Goal: Information Seeking & Learning: Learn about a topic

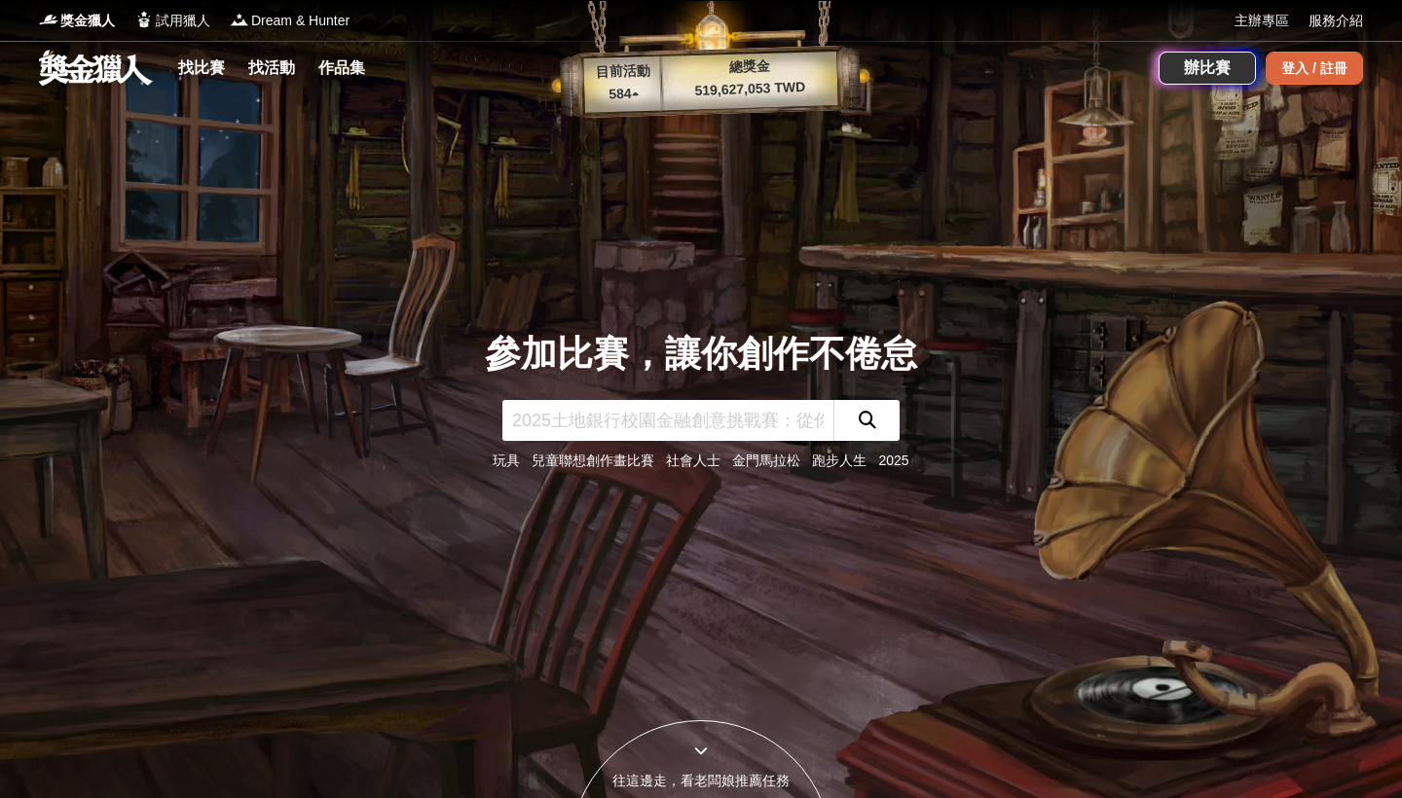
click at [1334, 58] on div "登入 / 註冊" at bounding box center [1314, 68] width 97 height 33
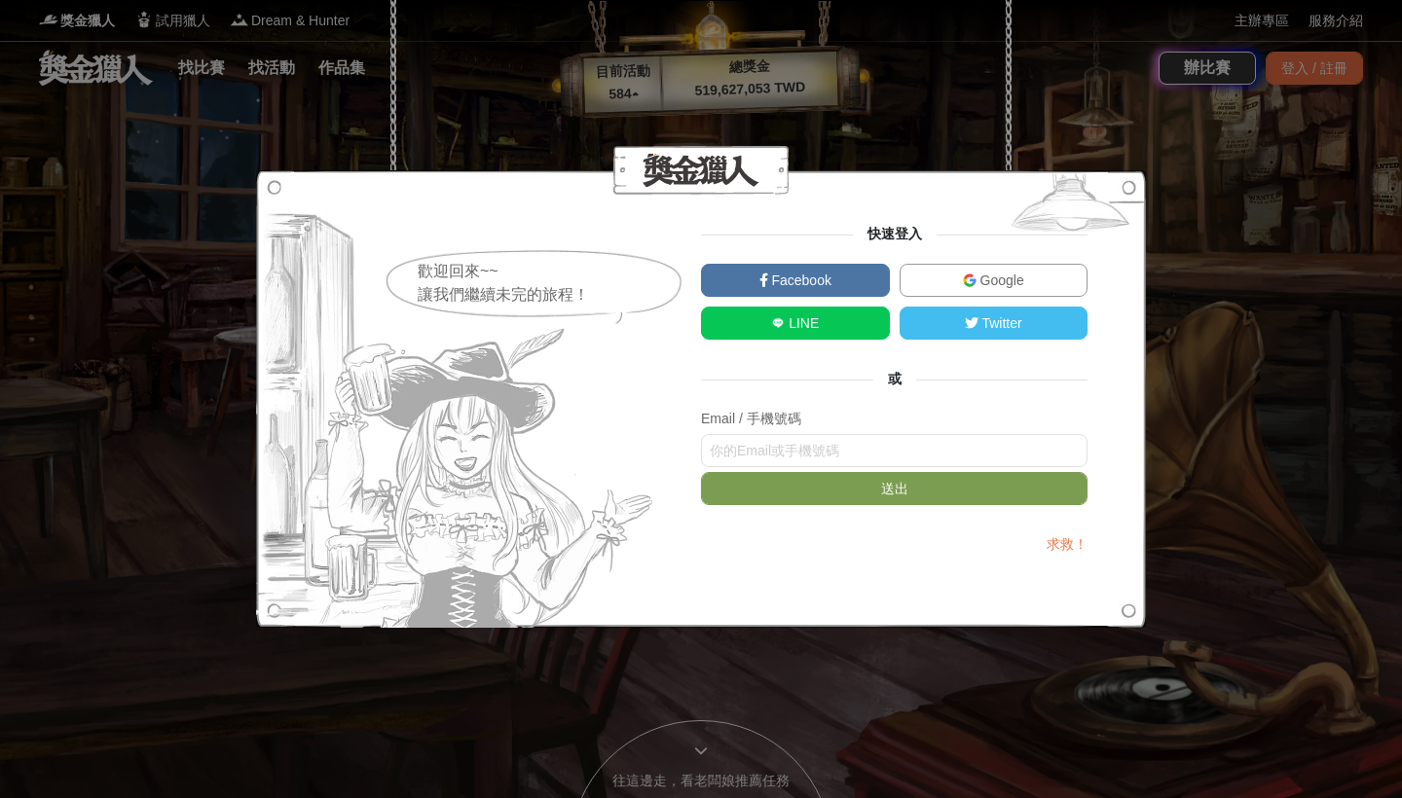
click at [1024, 285] on link "Google" at bounding box center [994, 280] width 189 height 33
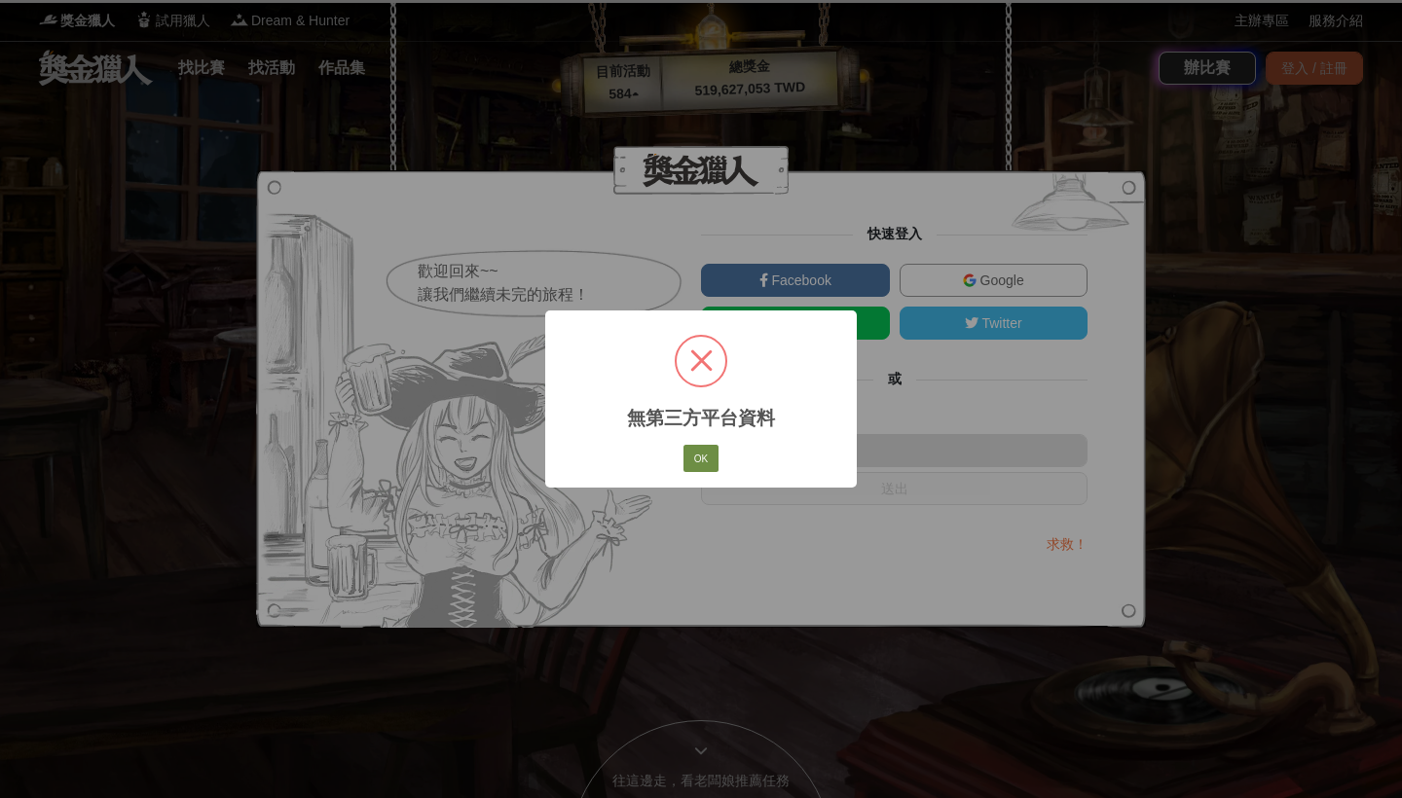
click at [694, 463] on button "OK" at bounding box center [701, 458] width 35 height 27
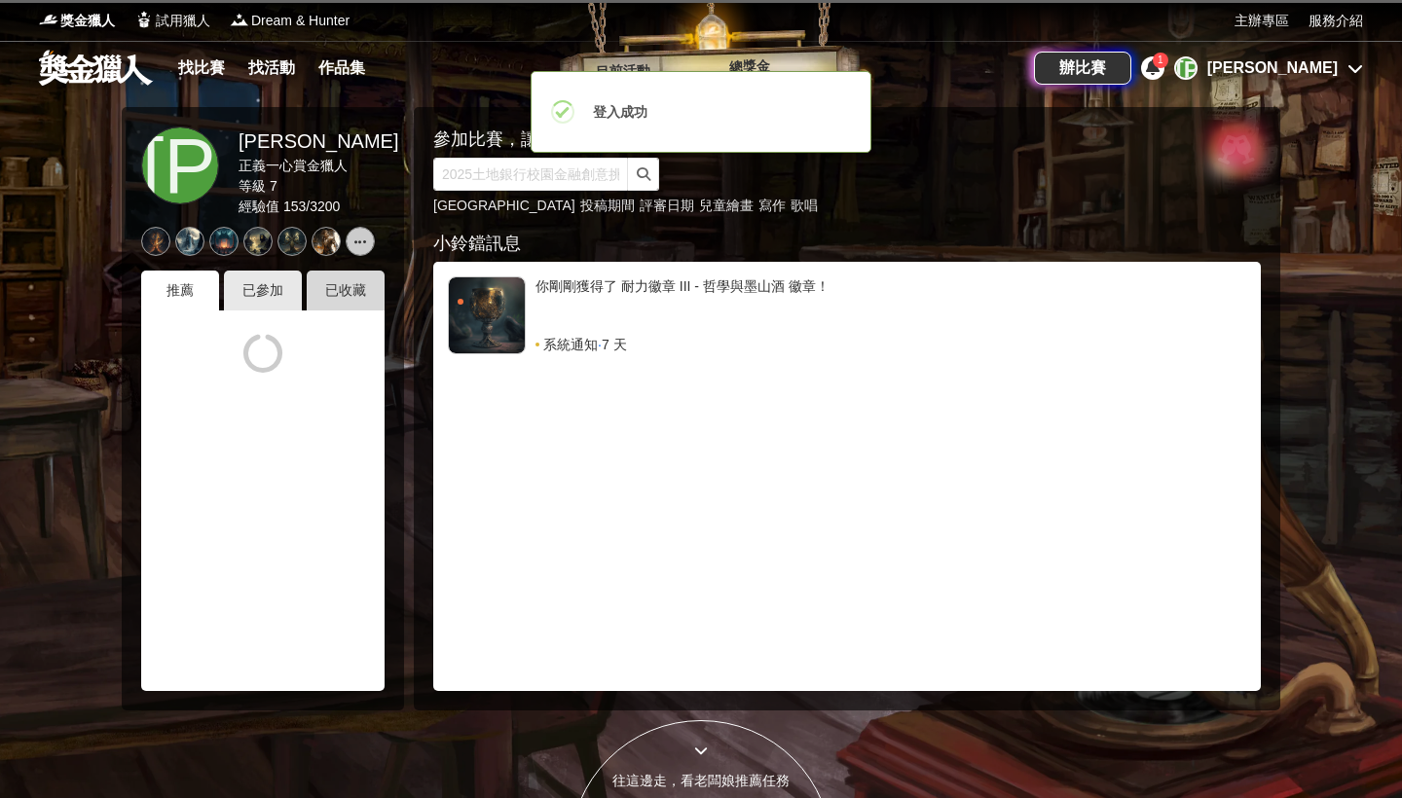
click at [355, 293] on div "已收藏" at bounding box center [346, 291] width 78 height 40
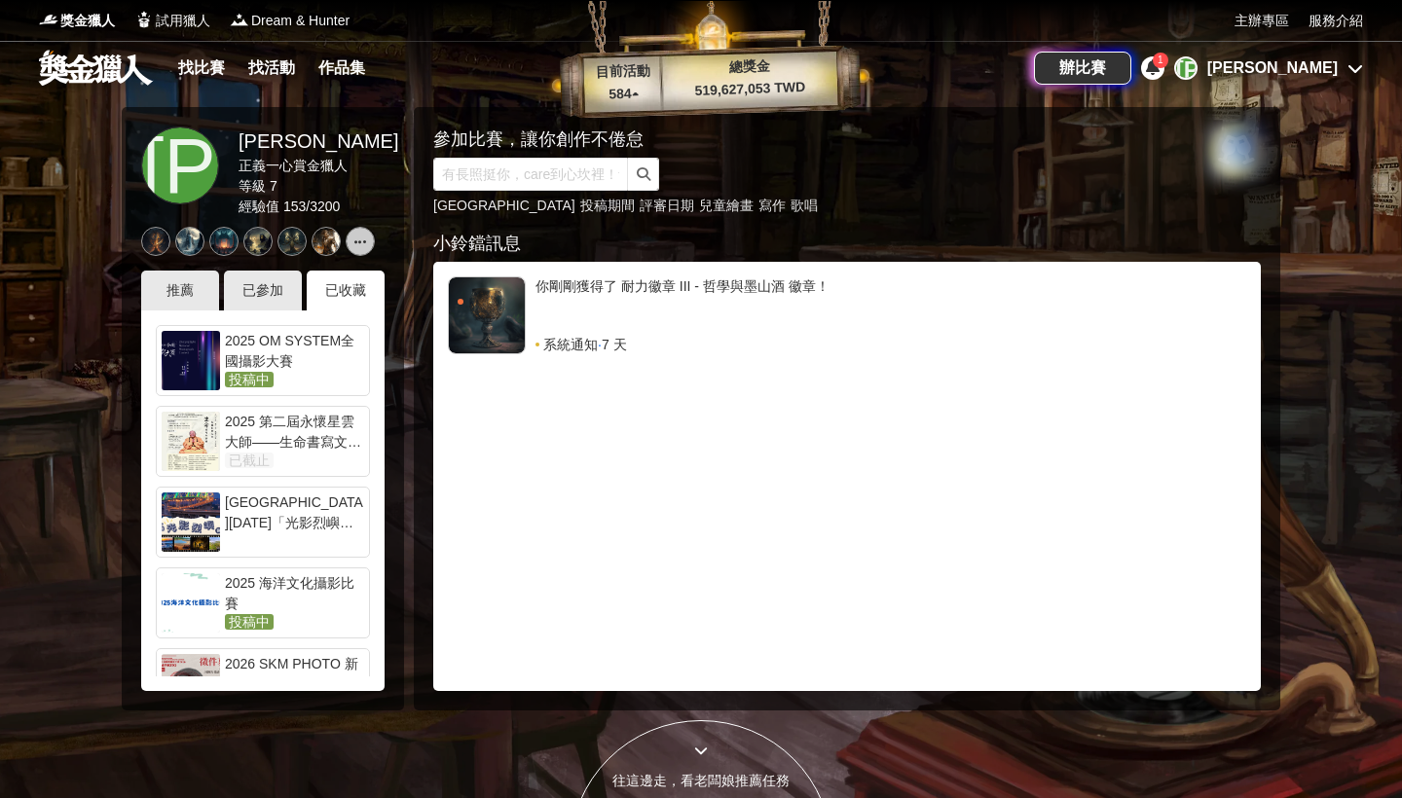
click at [282, 347] on div "2025 OM SYSTEM全國攝影大賽" at bounding box center [294, 350] width 139 height 39
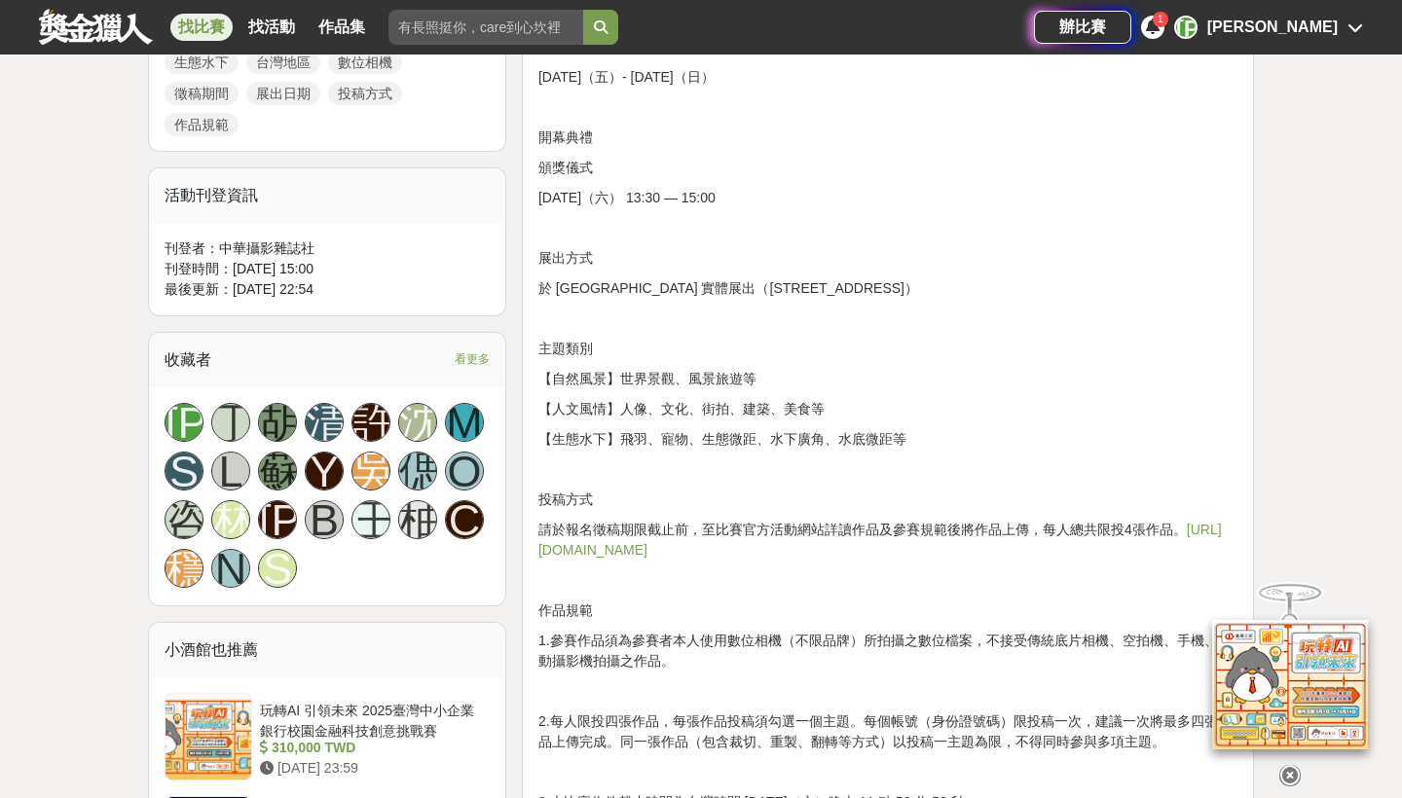
scroll to position [1182, 0]
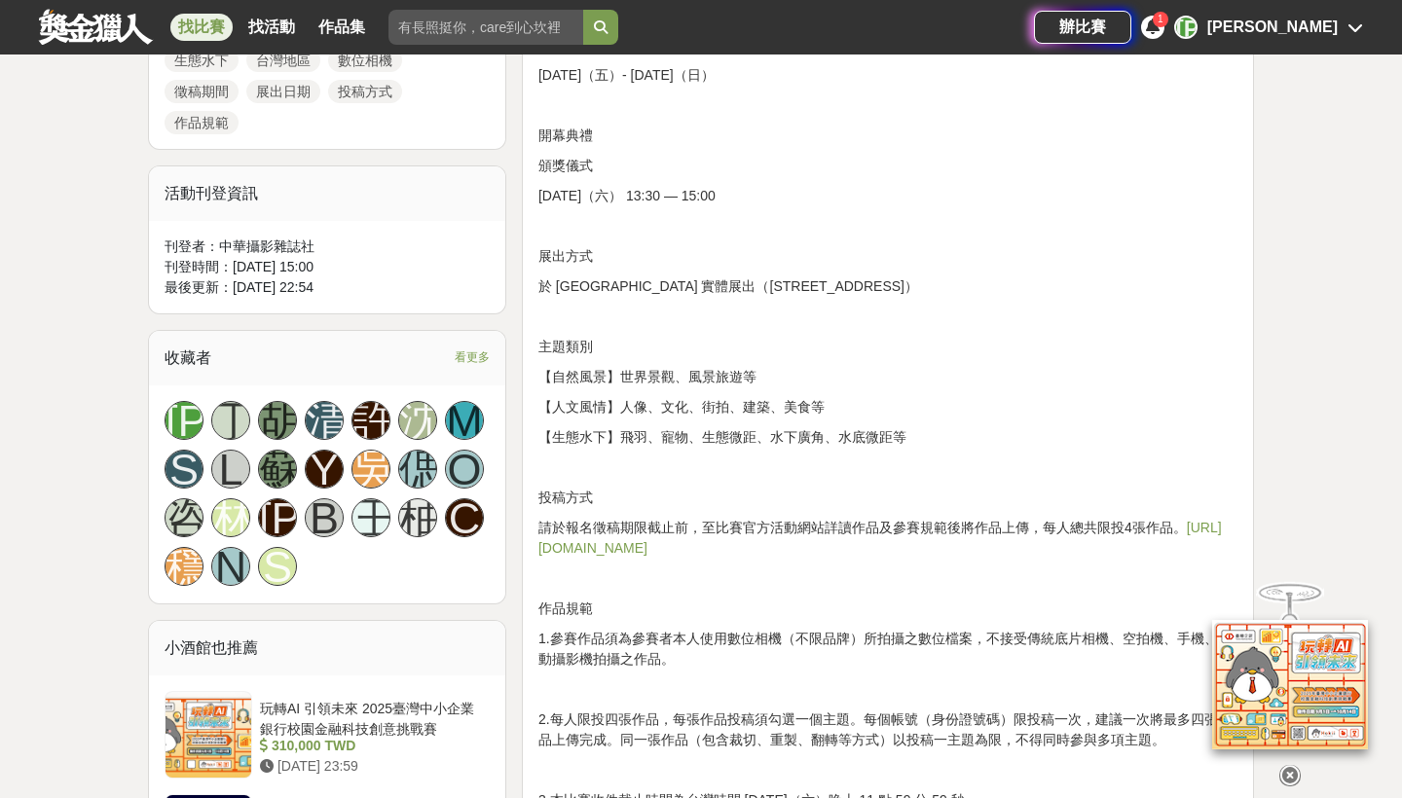
click at [724, 545] on link "https://omsystemtwonpc.yuanyu.tw" at bounding box center [880, 538] width 684 height 36
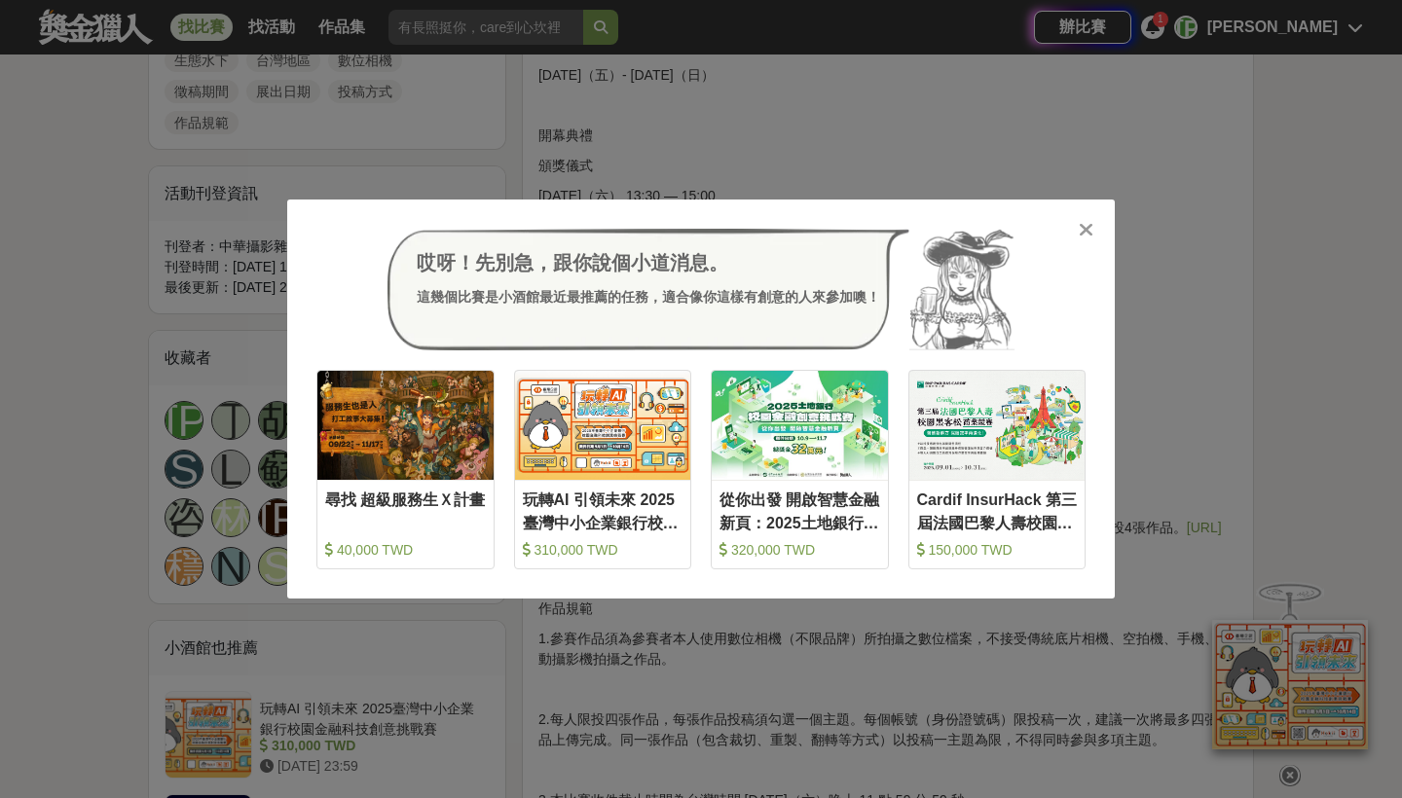
click at [1085, 221] on icon at bounding box center [1086, 229] width 15 height 19
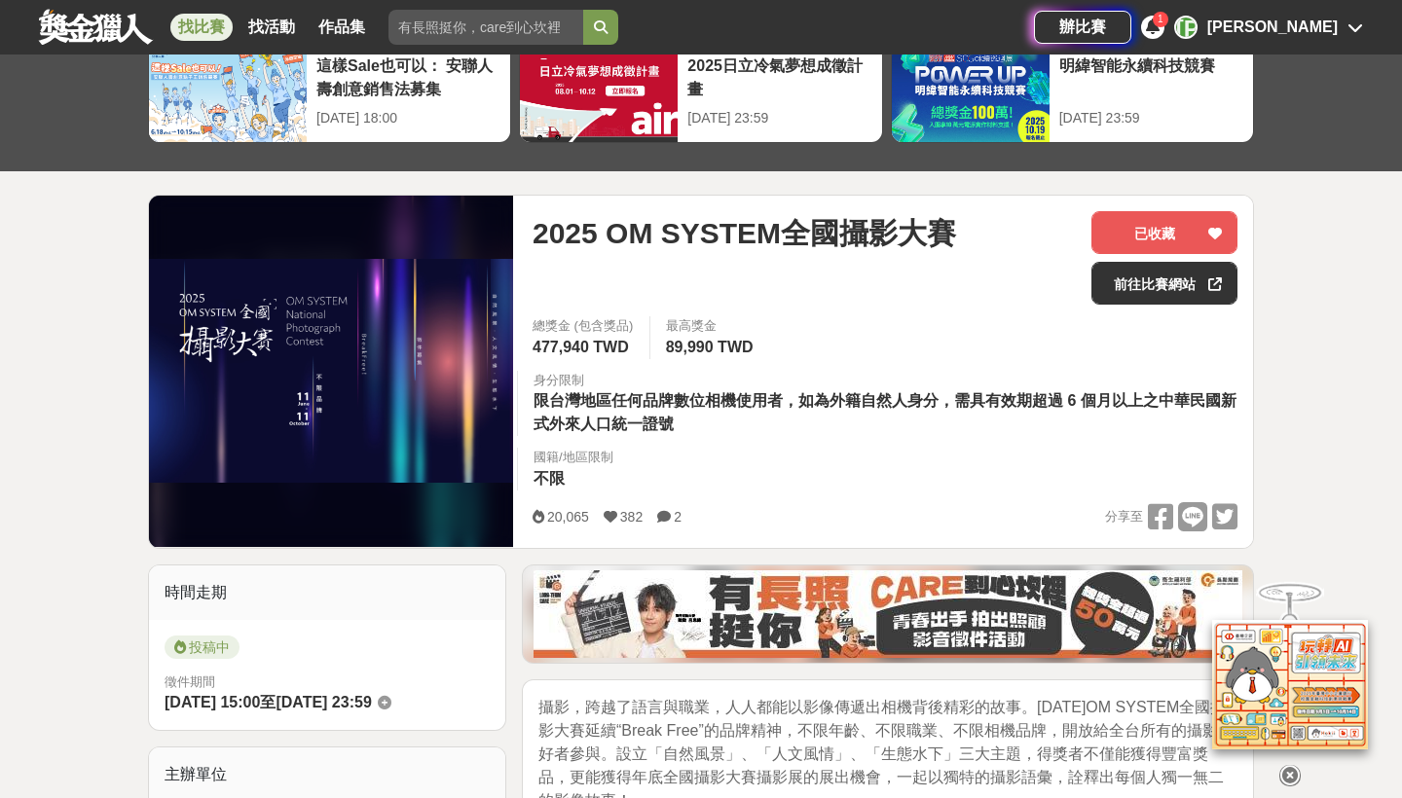
scroll to position [104, 0]
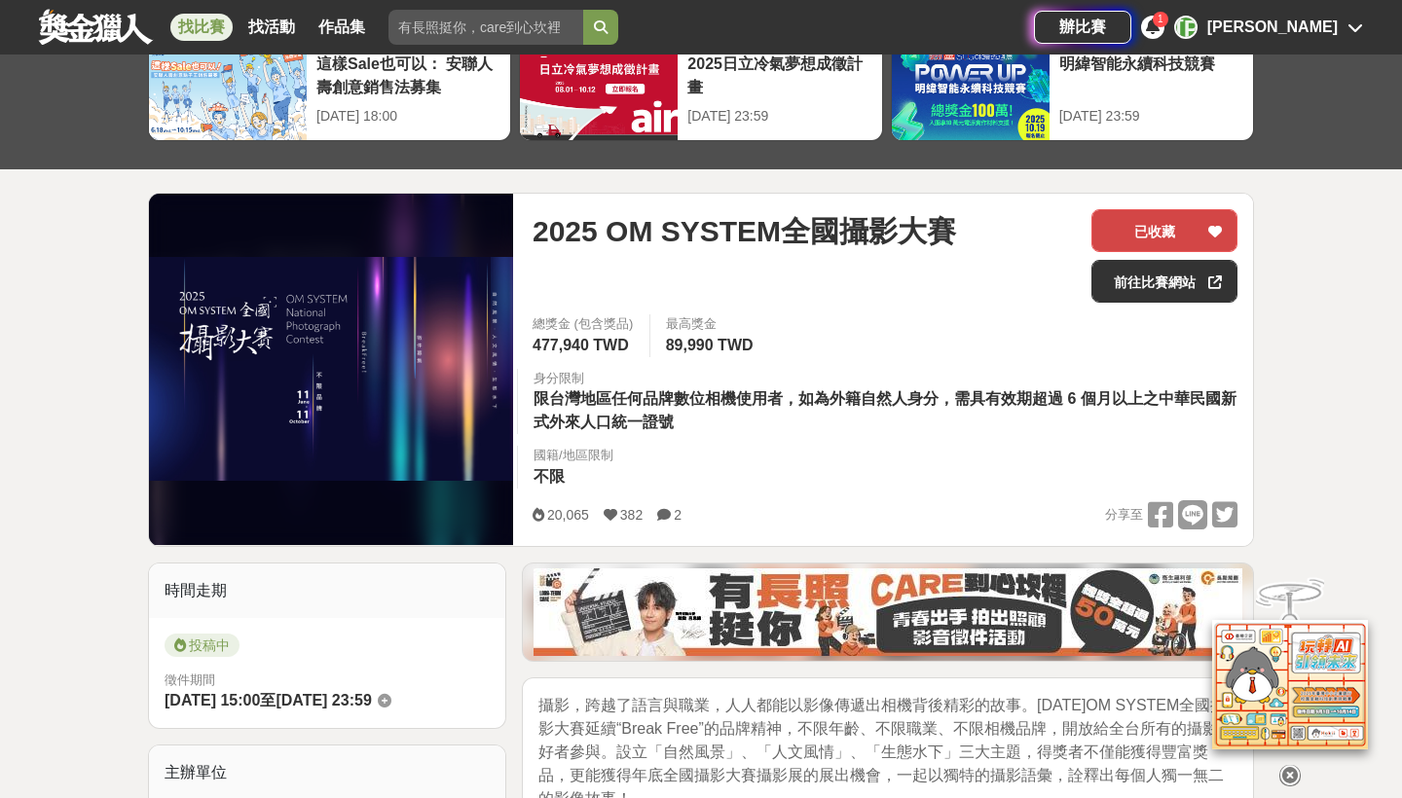
click at [1176, 220] on button "已收藏" at bounding box center [1165, 230] width 146 height 43
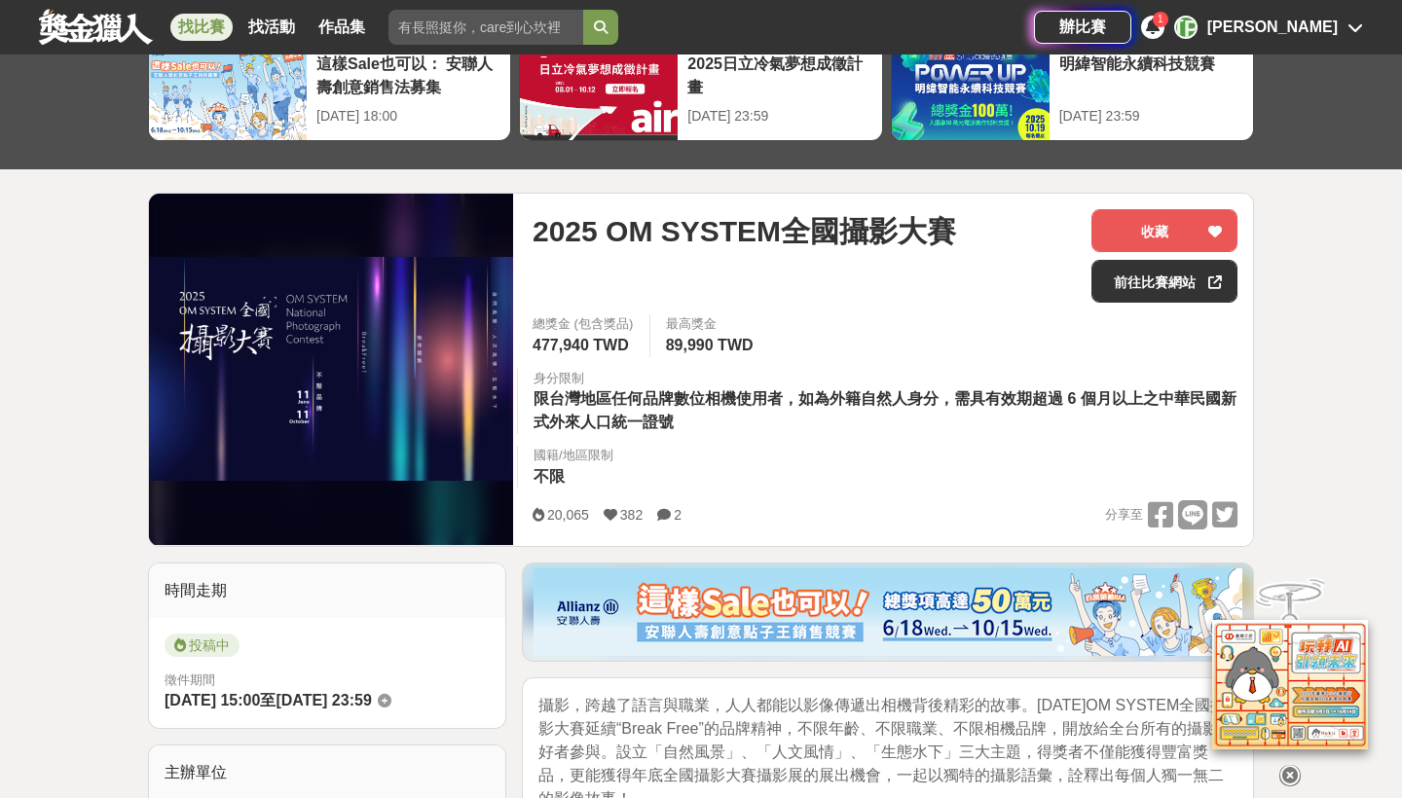
click at [1222, 47] on div "辦比賽 1 楊 楊晴詠" at bounding box center [1198, 27] width 329 height 55
click at [1319, 22] on div "[PERSON_NAME]" at bounding box center [1272, 27] width 130 height 23
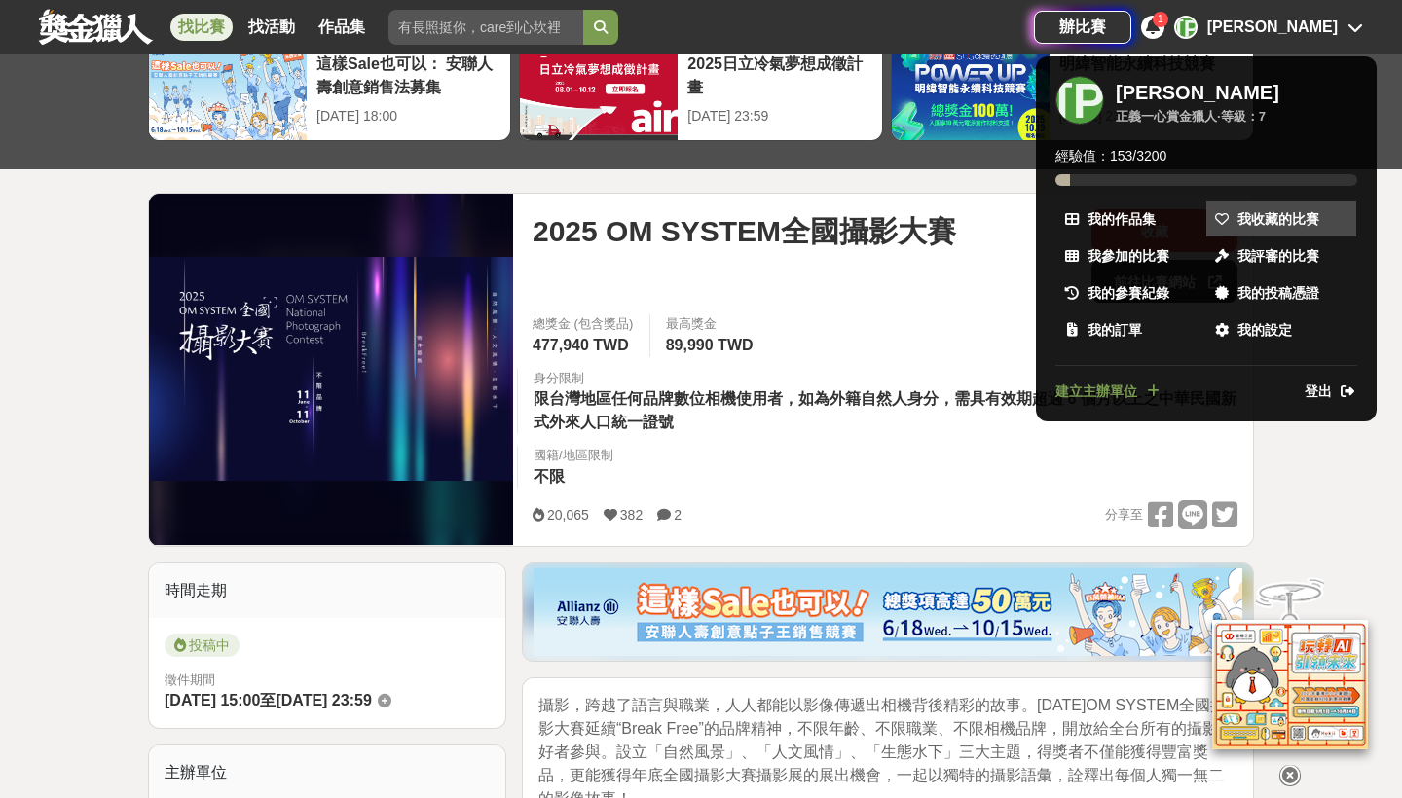
click at [1268, 226] on span "我收藏的比賽" at bounding box center [1279, 219] width 82 height 20
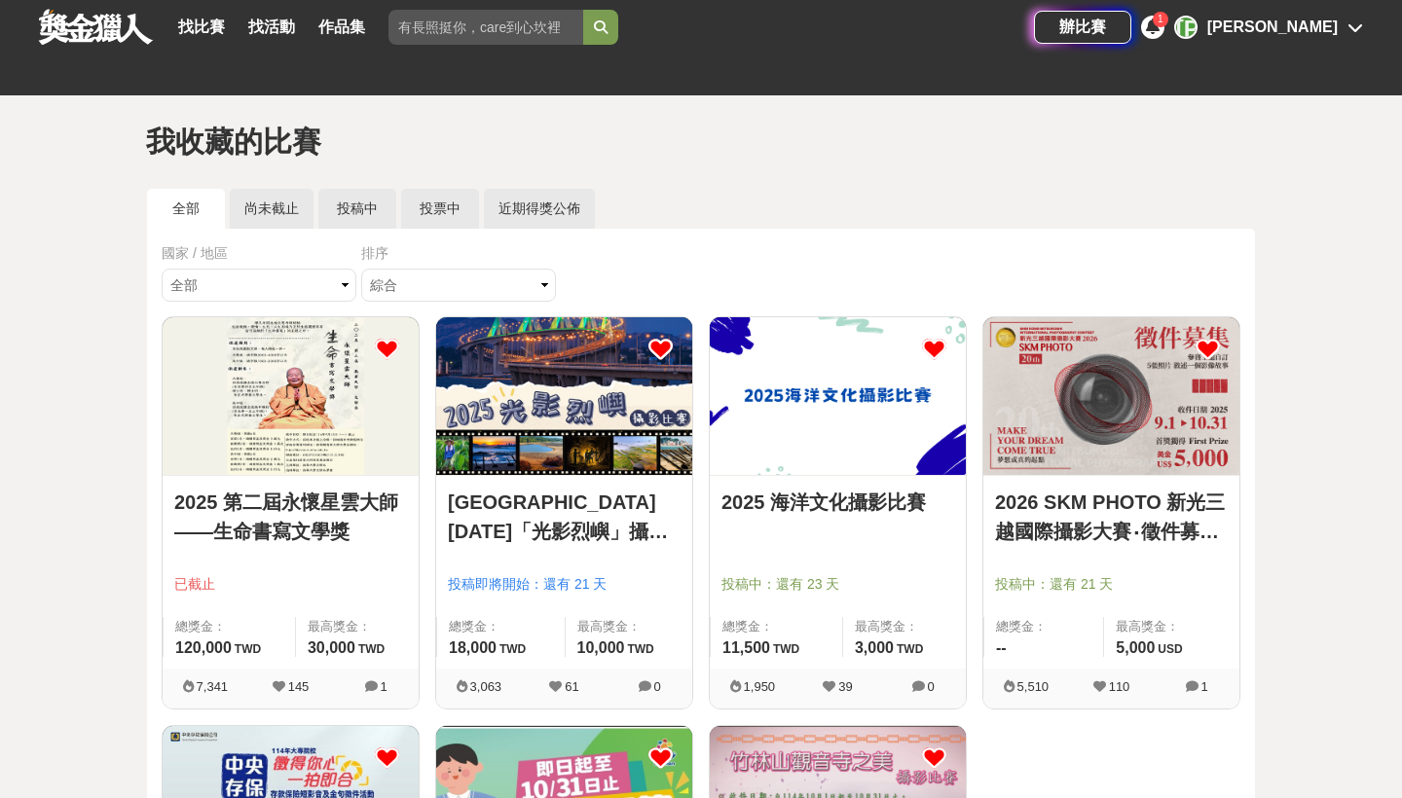
click at [392, 349] on icon at bounding box center [387, 349] width 24 height 24
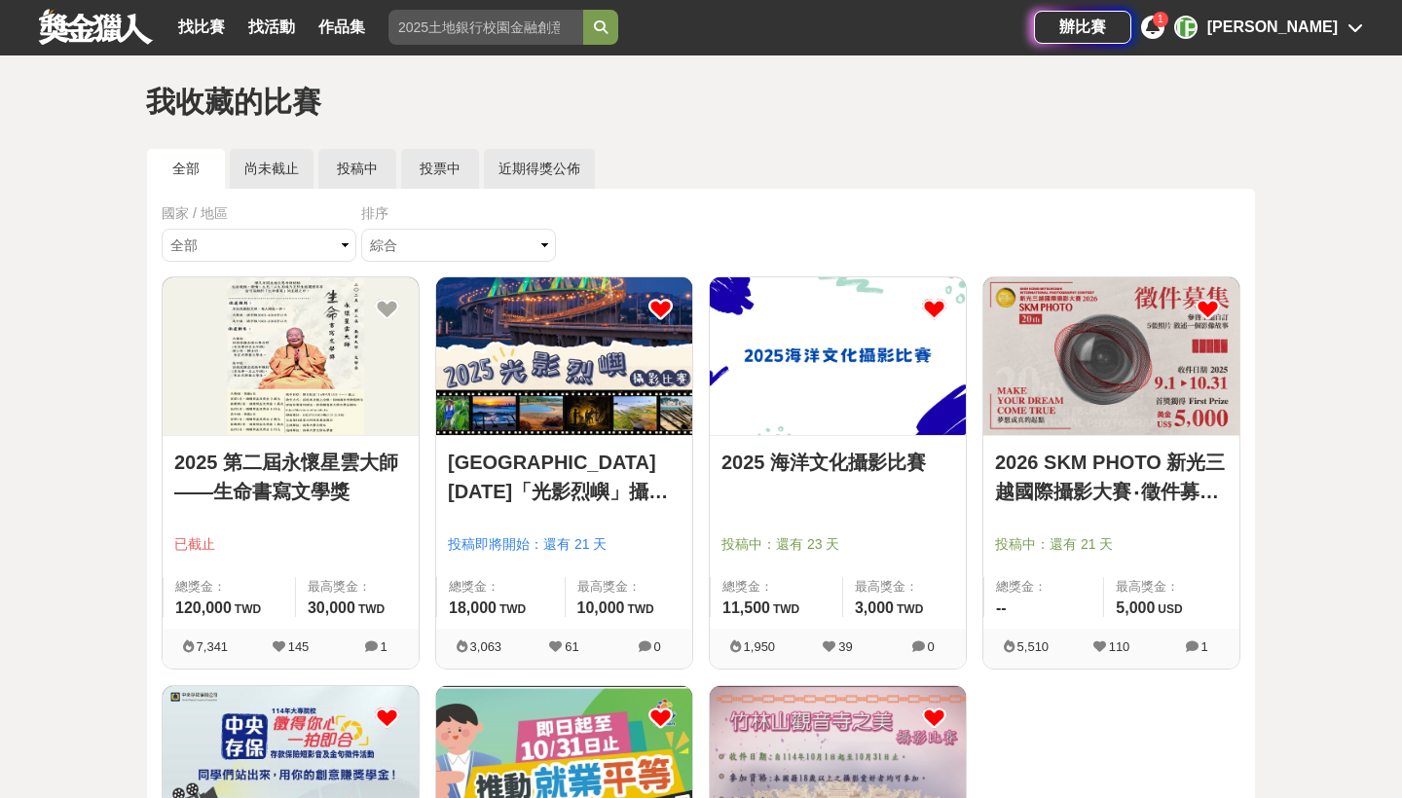
scroll to position [53, 0]
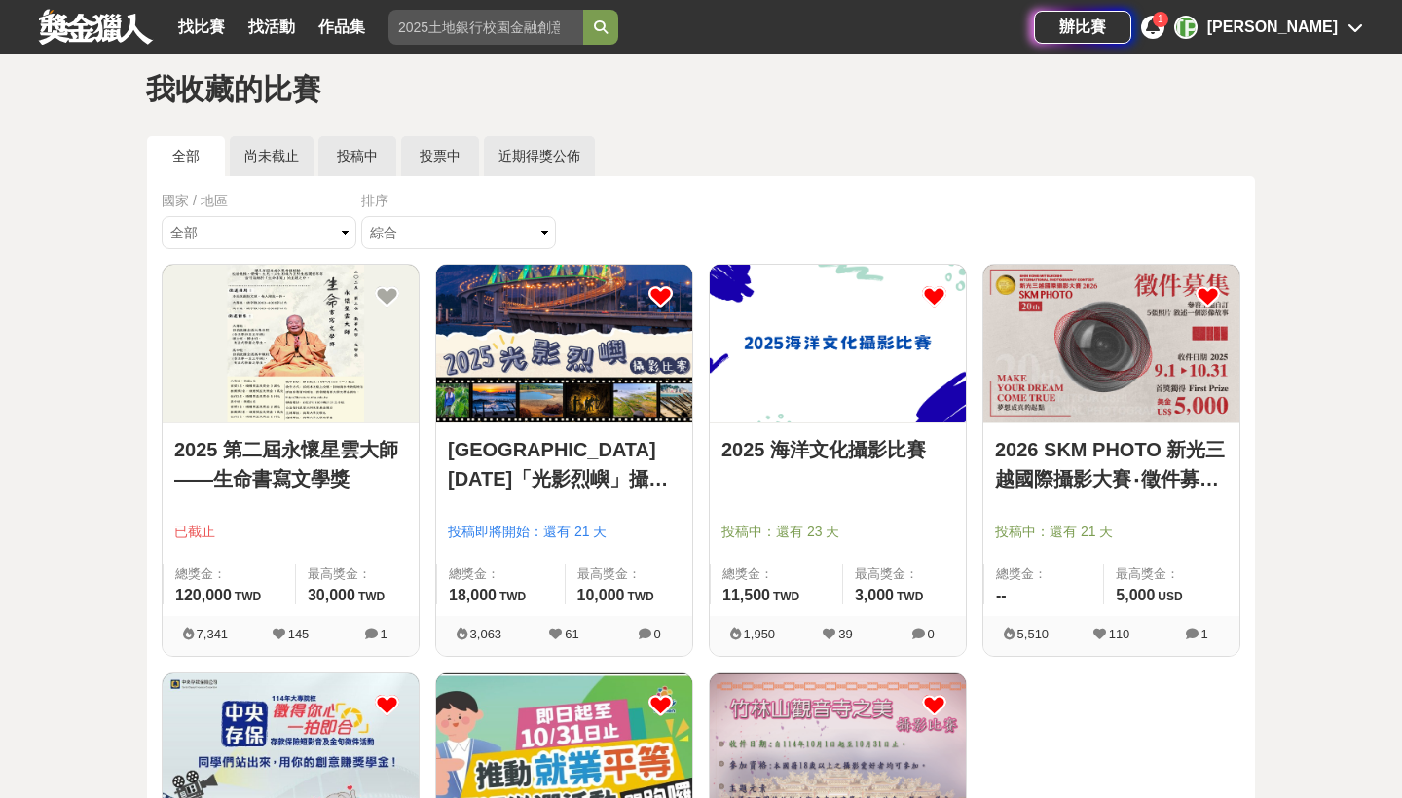
click at [1107, 375] on img at bounding box center [1112, 344] width 256 height 158
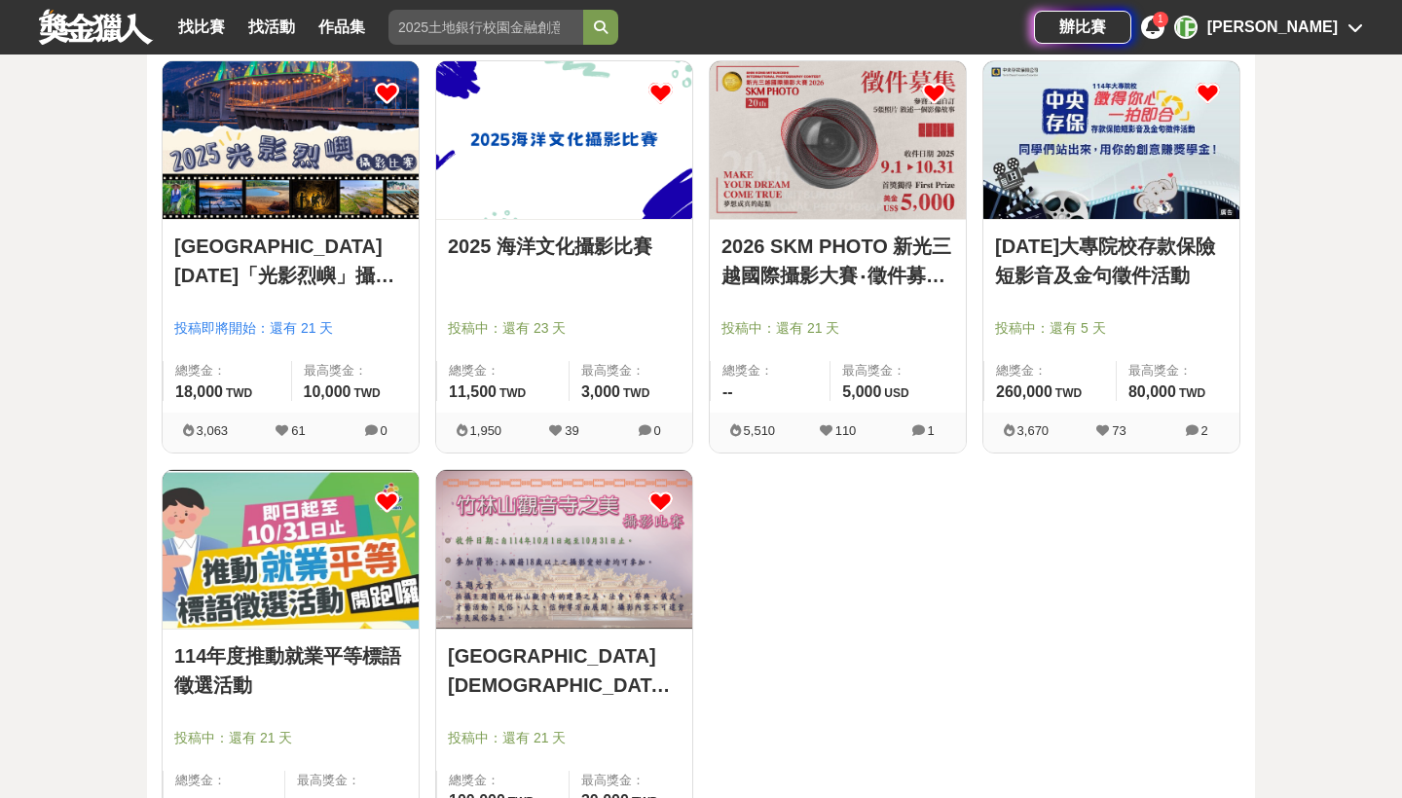
scroll to position [300, 0]
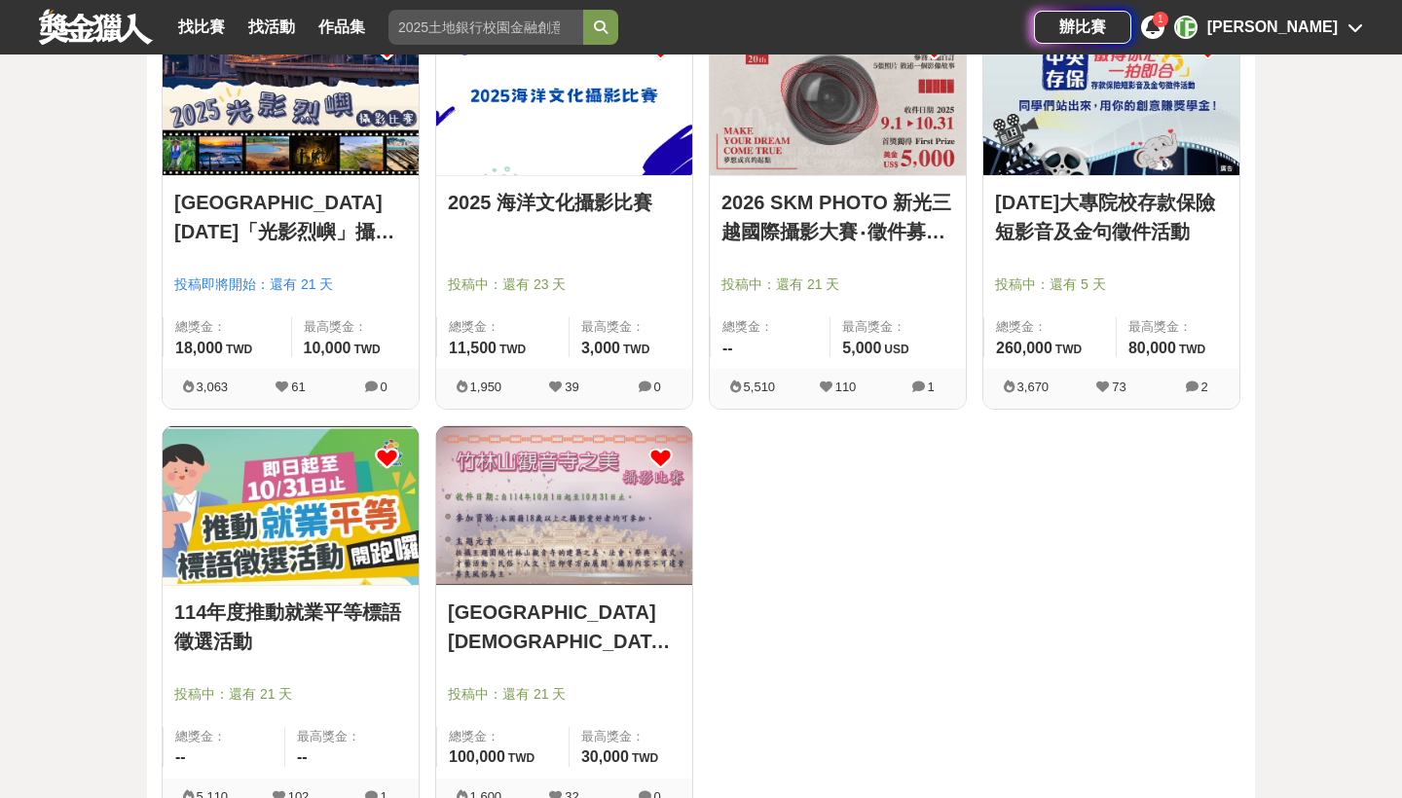
click at [1141, 118] on img at bounding box center [1112, 97] width 256 height 158
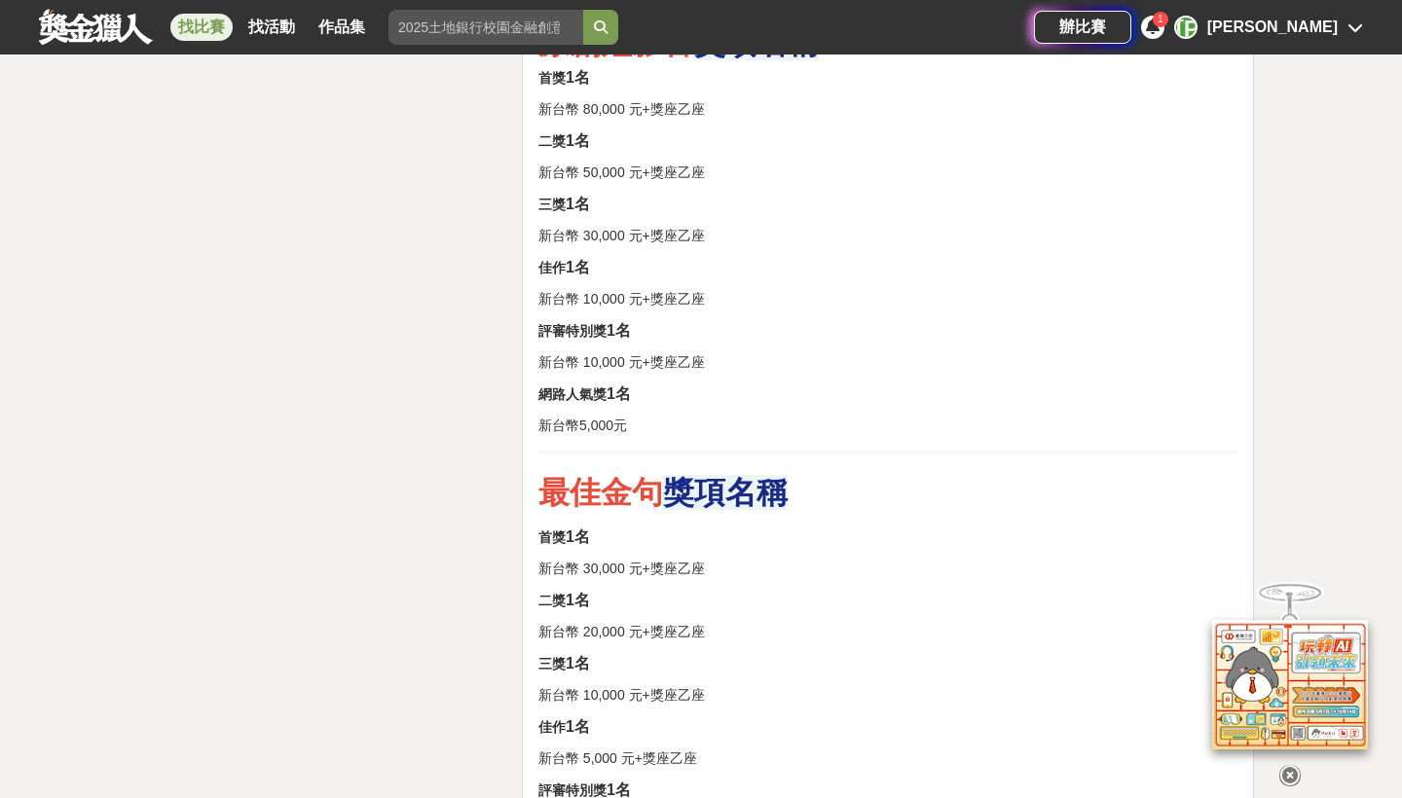
scroll to position [3556, 0]
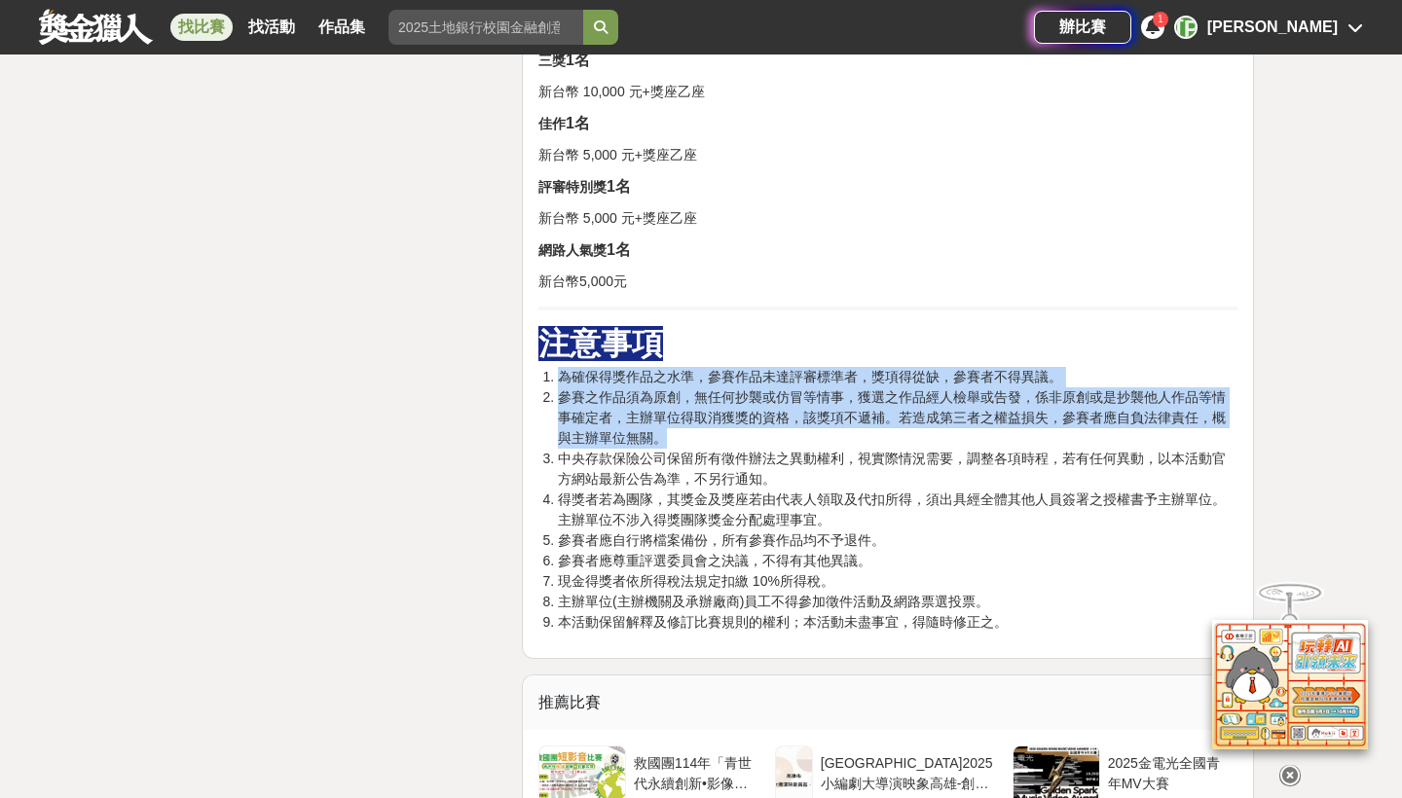
drag, startPoint x: 809, startPoint y: 364, endPoint x: 856, endPoint y: 433, distance: 83.5
click at [856, 433] on ol "為確保得獎作品之水準，參賽作品未達評審標準者，獎項得從缺，參賽者不得異議。 參賽之作品須為原創，無任何抄襲或仿冒等情事，獲選之作品經人檢舉或告發，係非原創或是…" at bounding box center [887, 500] width 699 height 266
click at [858, 436] on li "參賽之作品須為原創，無任何抄襲或仿冒等情事，獲選之作品經人檢舉或告發，係非原創或是抄襲他人作品等情事確定者，主辦單位得取消獲獎的資格，該獎項不遞補。若造成第三…" at bounding box center [898, 418] width 680 height 61
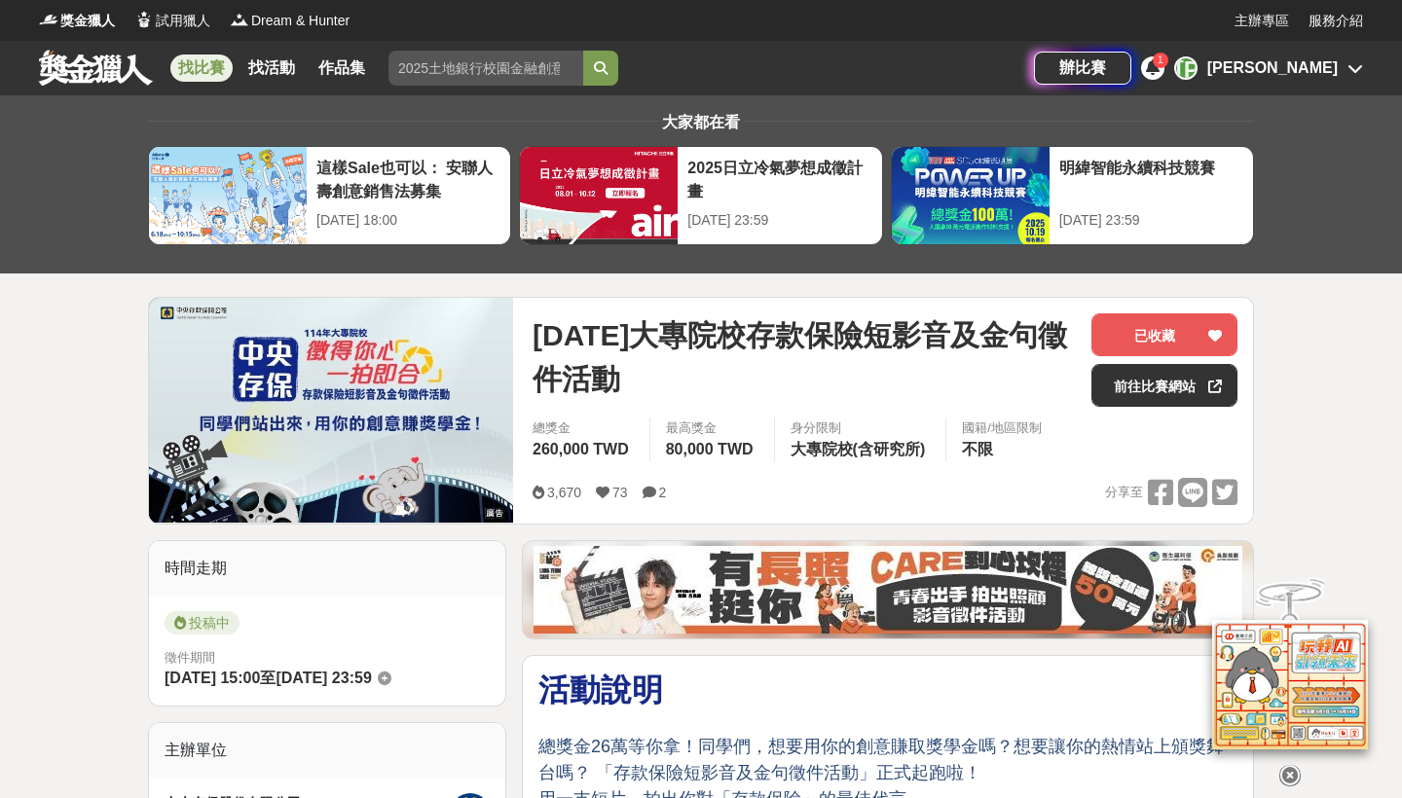
scroll to position [0, 0]
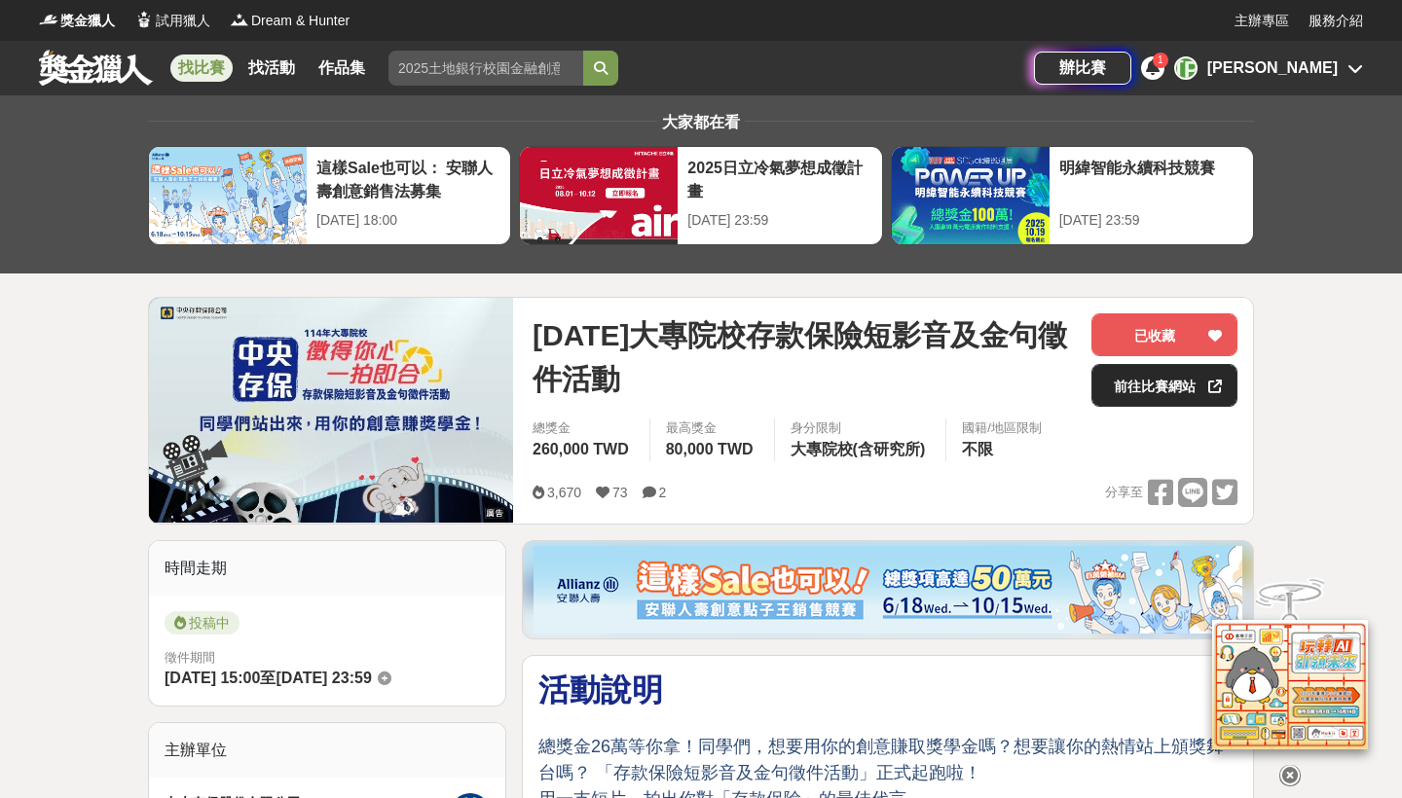
click at [1150, 398] on link "前往比賽網站" at bounding box center [1165, 385] width 146 height 43
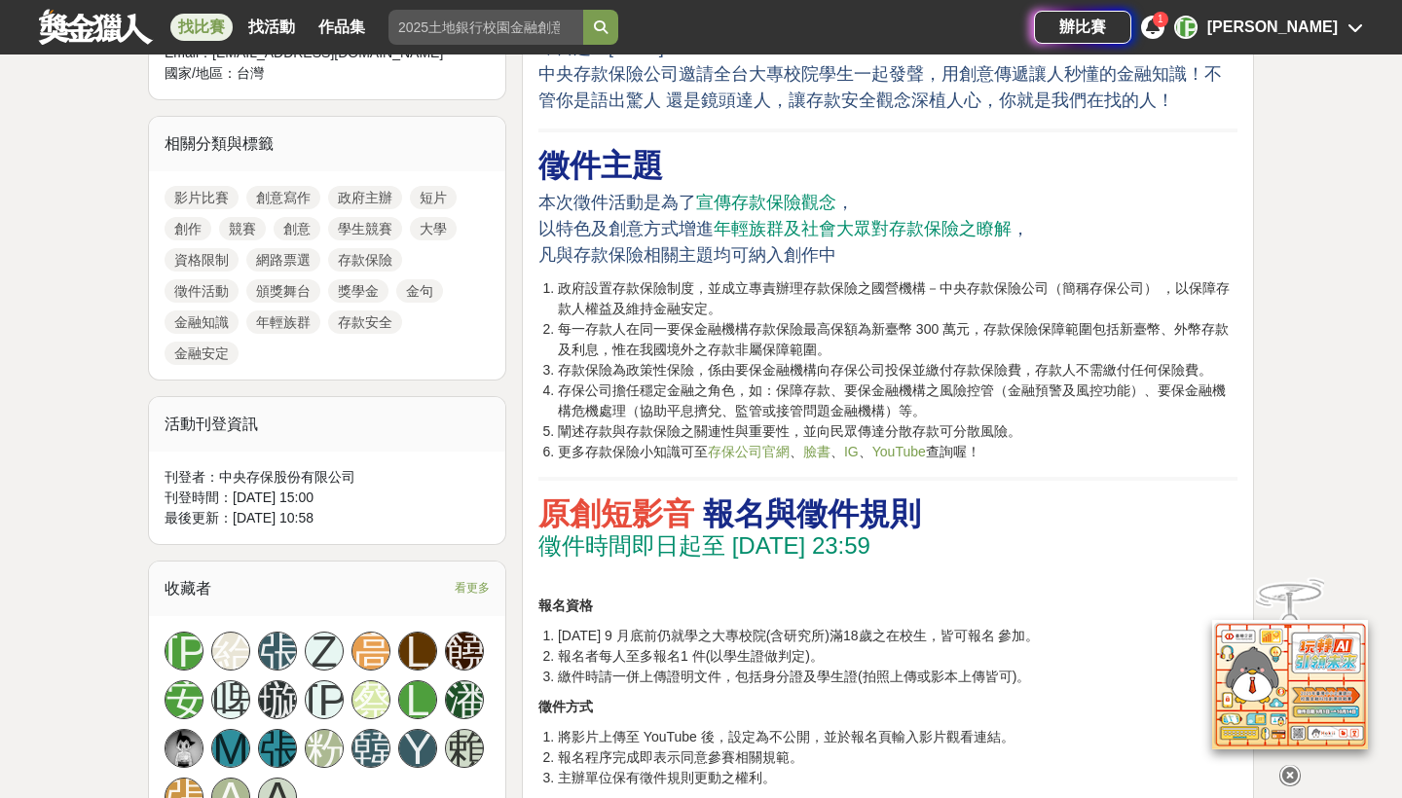
scroll to position [827, 0]
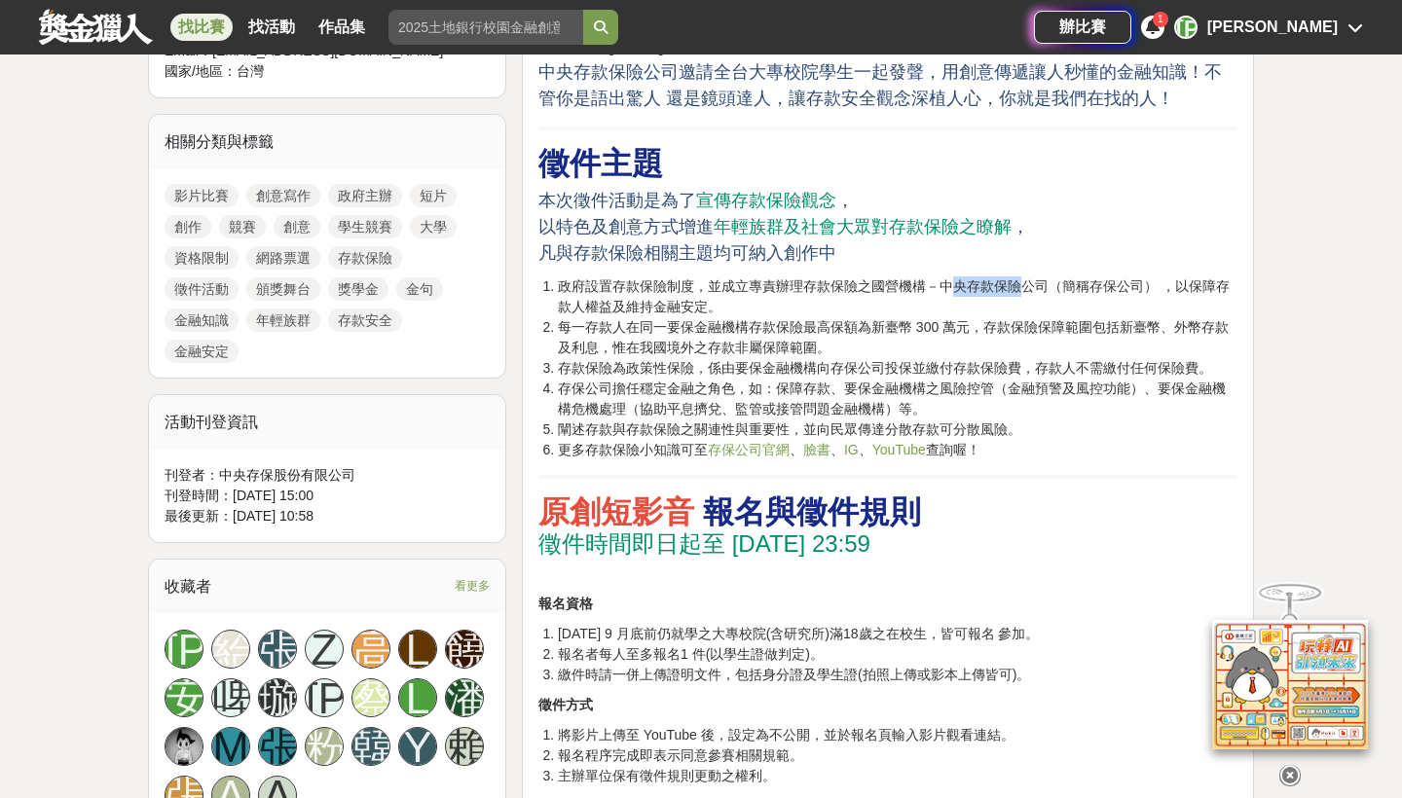
drag, startPoint x: 947, startPoint y: 280, endPoint x: 1021, endPoint y: 288, distance: 74.4
click at [1021, 288] on li "政府設置存款保險制度，並成立專責辦理存款保險之國營機構－中央存款保險公司（簡稱存保公司） ，以保障存款人權益及維持金融安定。" at bounding box center [898, 297] width 680 height 41
drag, startPoint x: 944, startPoint y: 289, endPoint x: 1048, endPoint y: 289, distance: 104.2
click at [1048, 289] on li "政府設置存款保險制度，並成立專責辦理存款保險之國營機構－中央存款保險公司（簡稱存保公司） ，以保障存款人權益及維持金融安定。" at bounding box center [898, 297] width 680 height 41
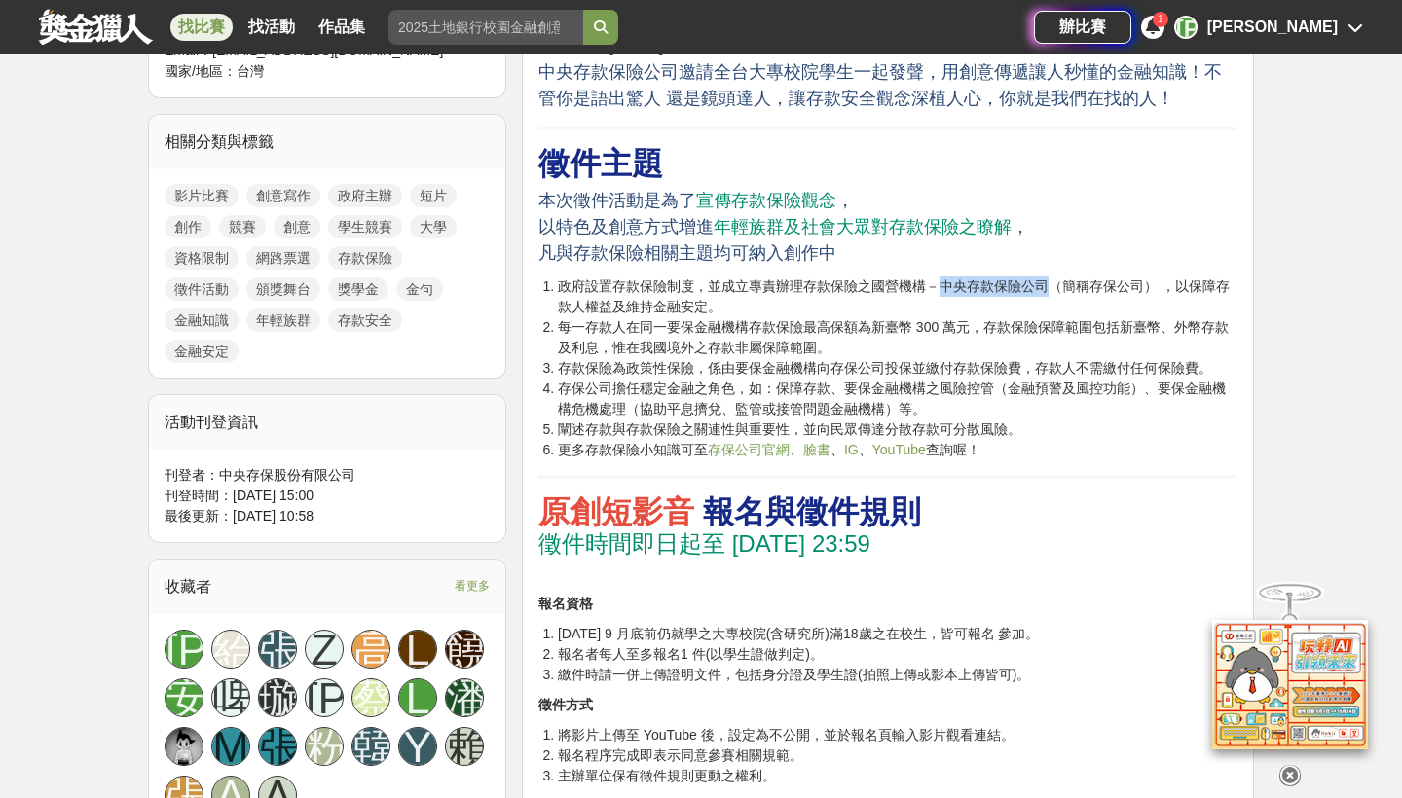
copy li "中央存款保險公司"
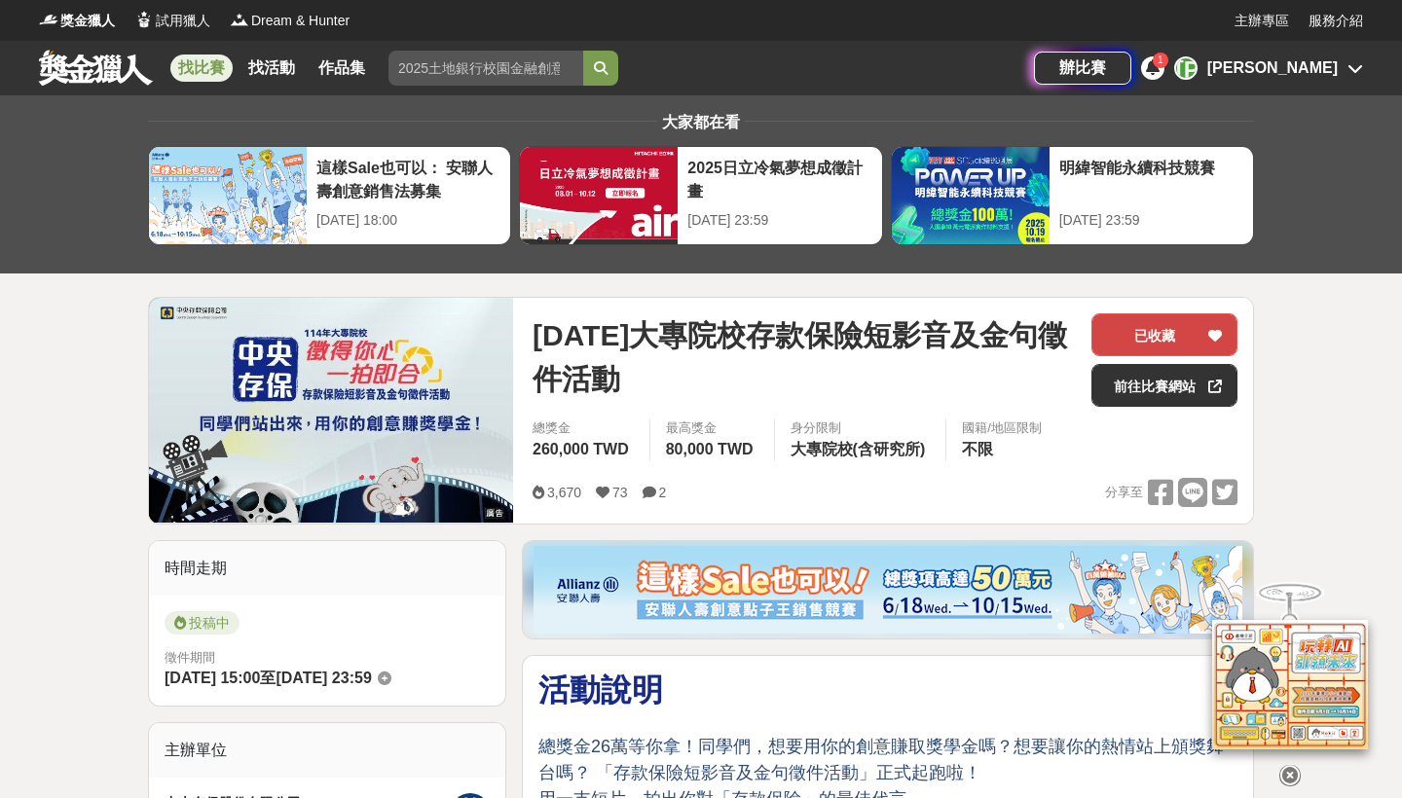
scroll to position [0, 0]
click at [1169, 333] on button "已收藏" at bounding box center [1165, 335] width 146 height 43
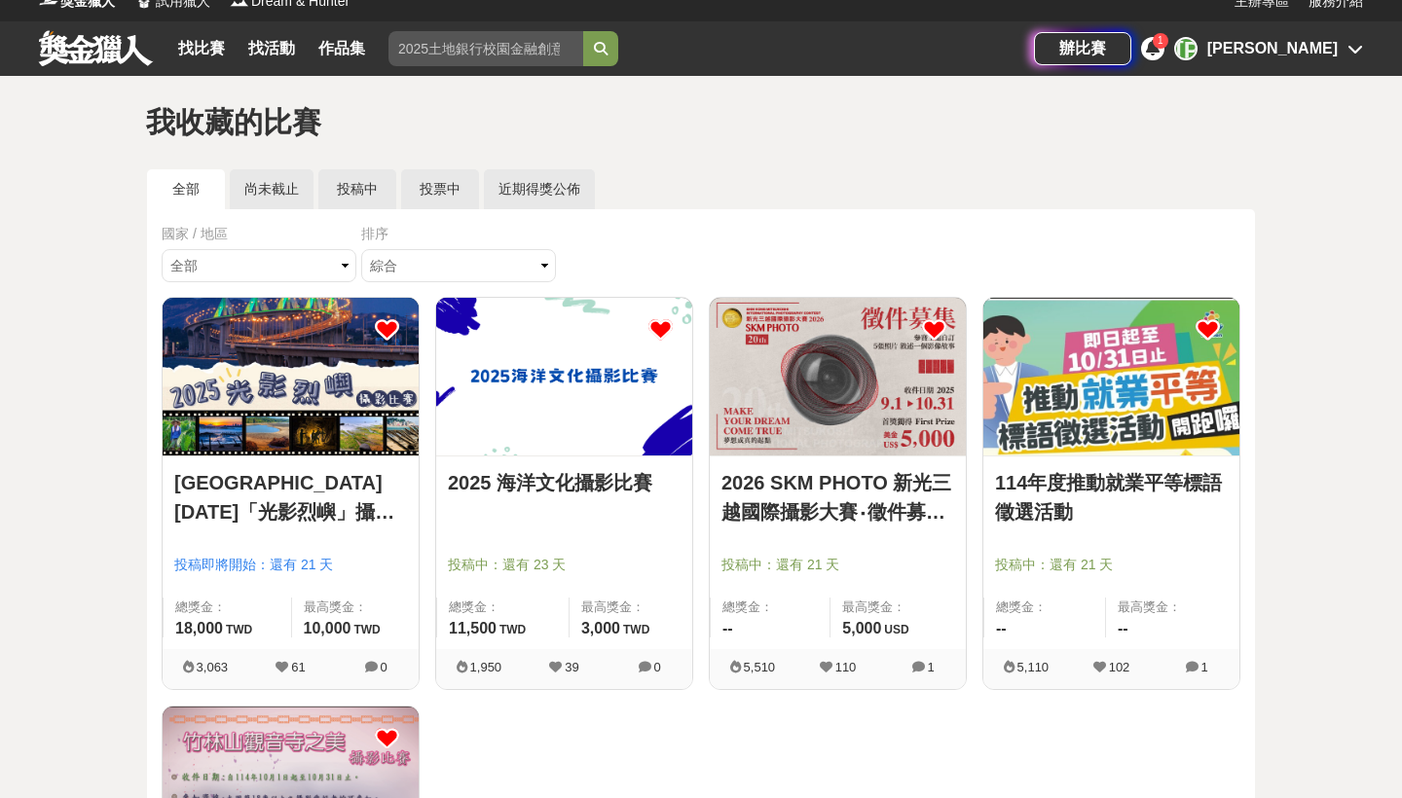
scroll to position [17, 0]
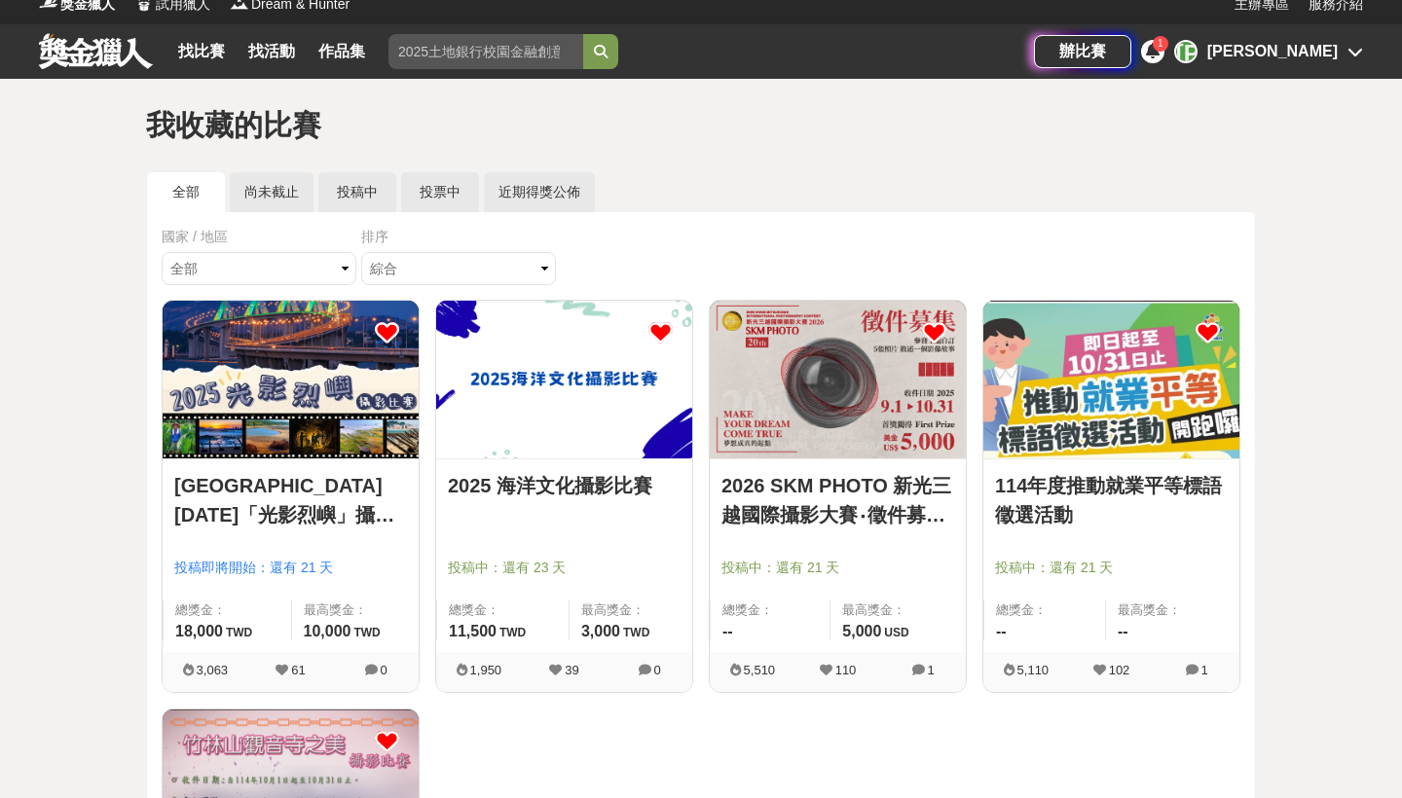
click at [1054, 385] on img at bounding box center [1112, 380] width 256 height 158
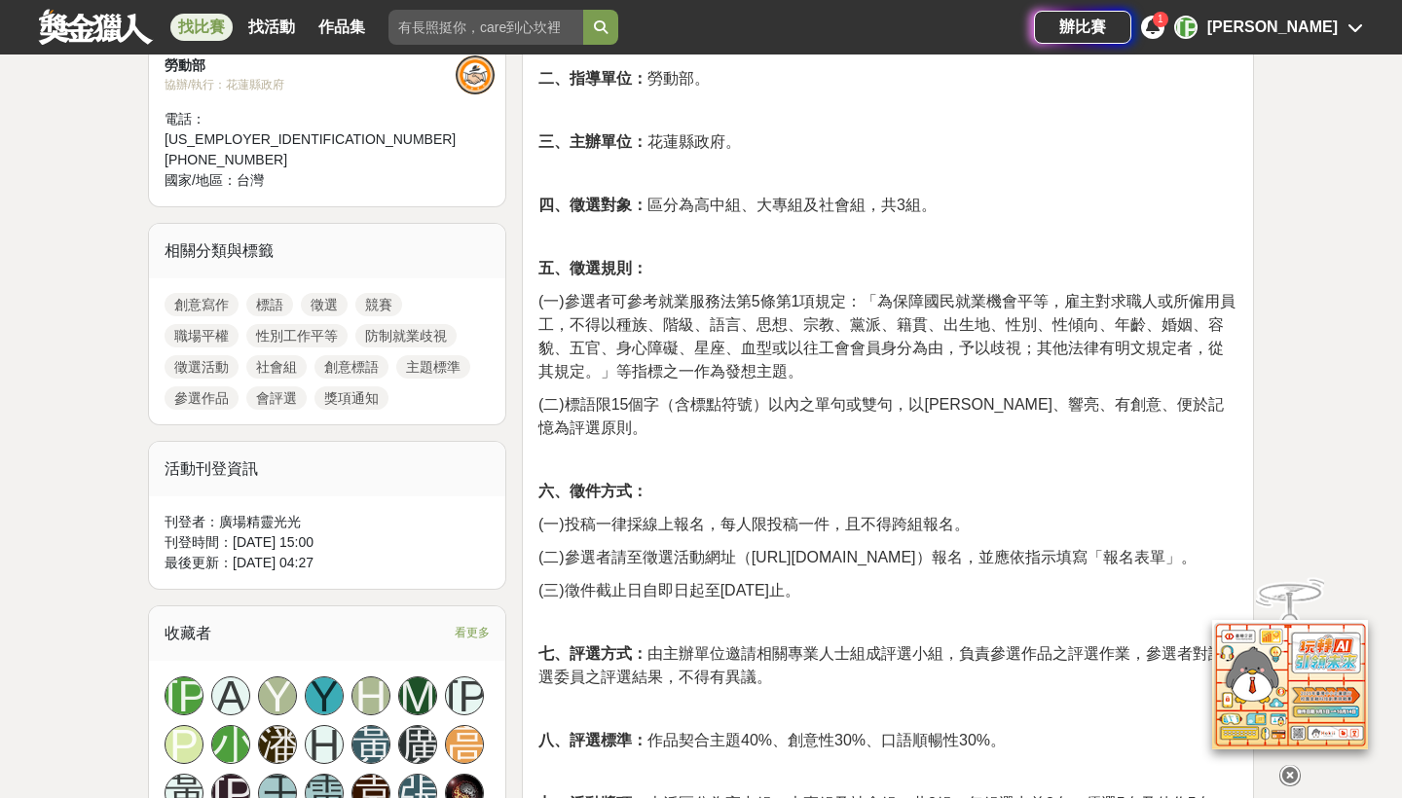
scroll to position [737, 0]
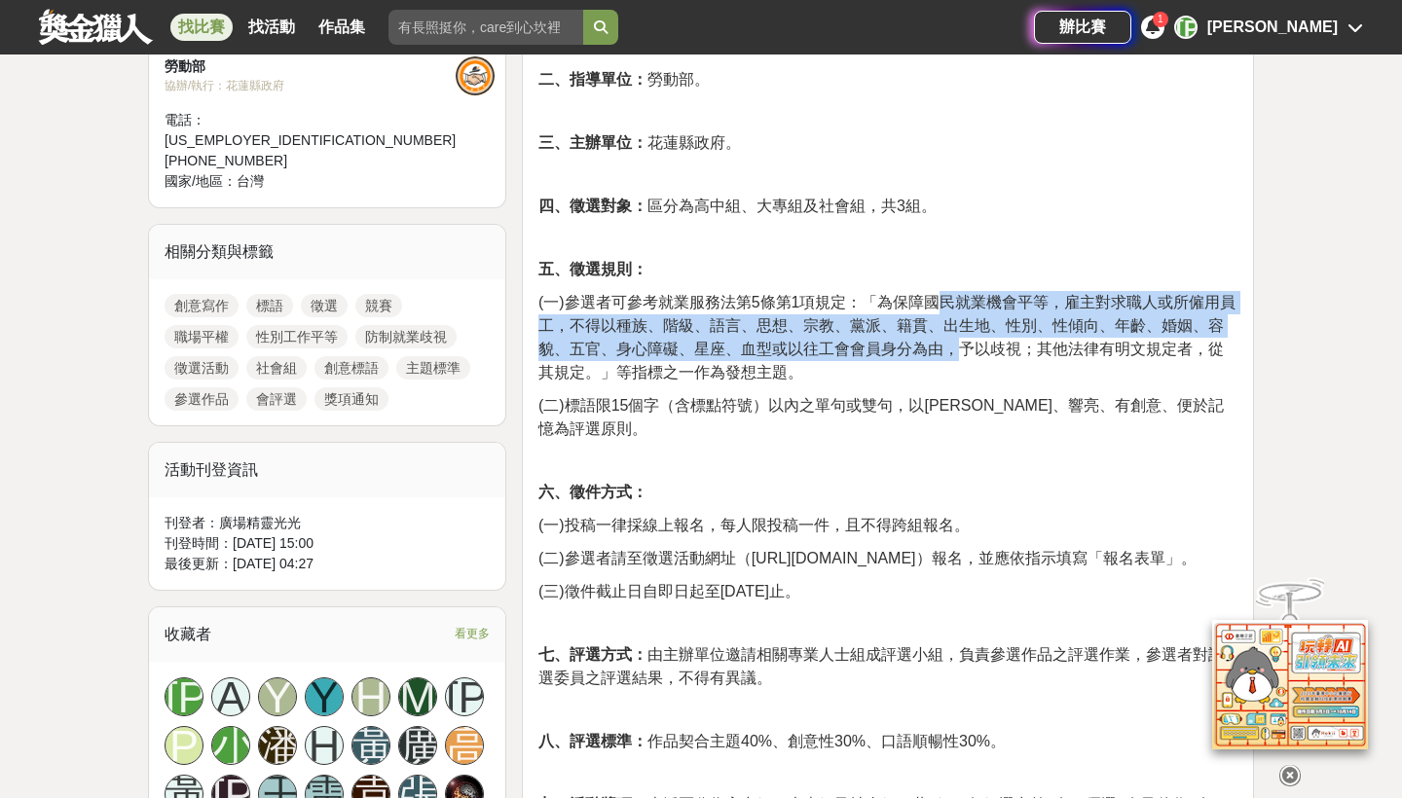
drag, startPoint x: 943, startPoint y: 310, endPoint x: 963, endPoint y: 337, distance: 34.1
click at [963, 337] on p "(一)參選者可參考就業服務法第5條第1項規定：「為保障國民就業機會平等，雇主對求職人或所僱用員工，不得以種族、階級、語言、思想、宗教、黨派、籍貫、出生地、性別…" at bounding box center [887, 337] width 699 height 93
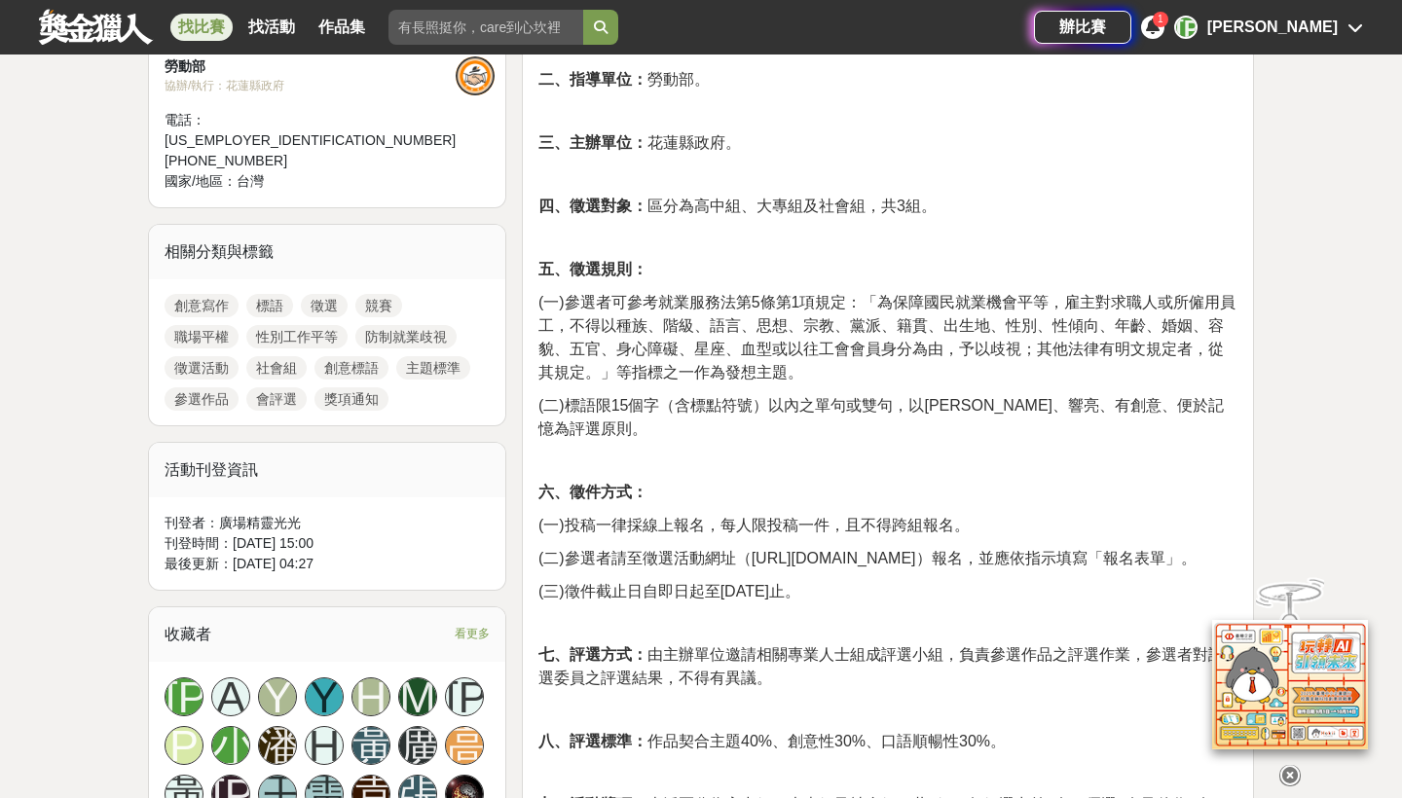
click at [963, 337] on p "(一)參選者可參考就業服務法第5條第1項規定：「為保障國民就業機會平等，雇主對求職人或所僱用員工，不得以種族、階級、語言、思想、宗教、黨派、籍貫、出生地、性別…" at bounding box center [887, 337] width 699 height 93
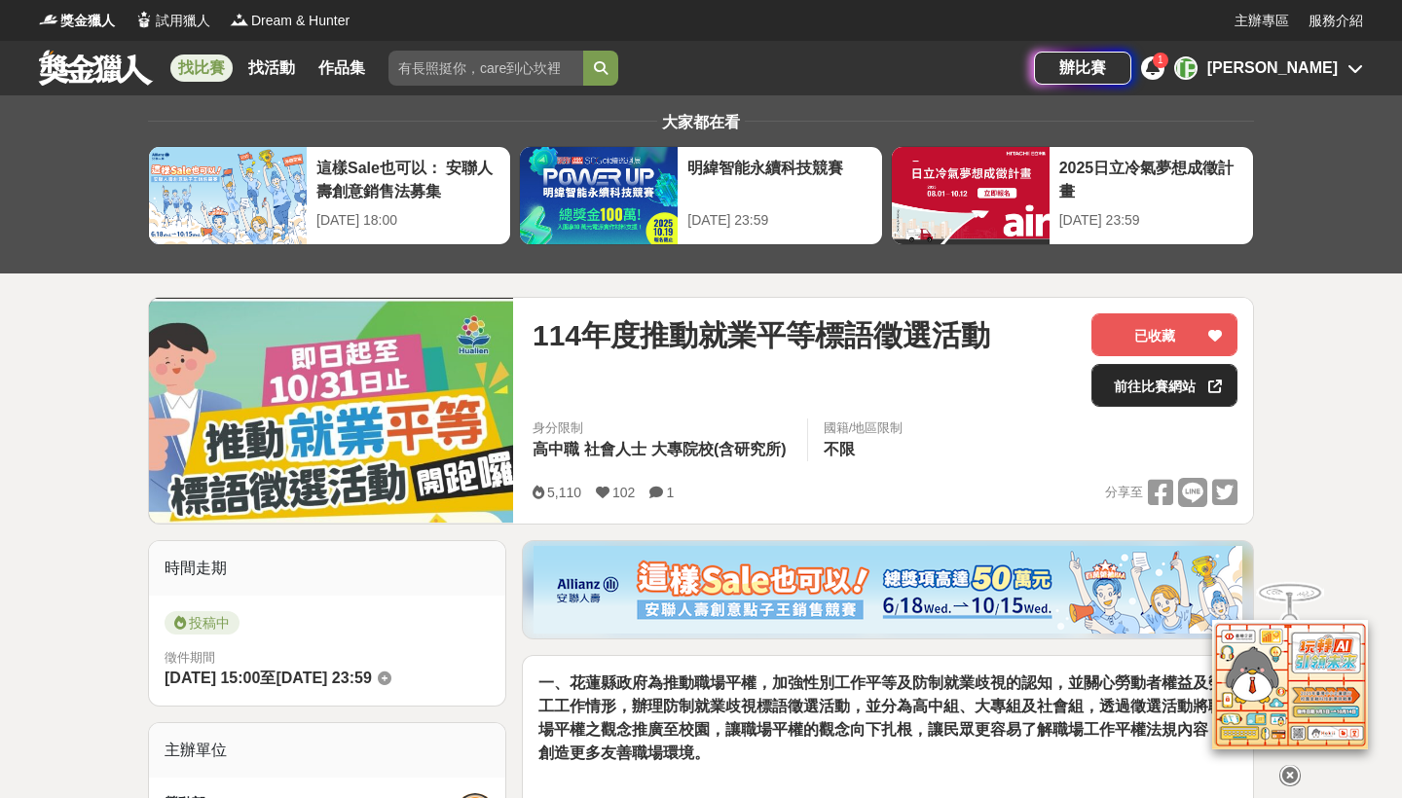
scroll to position [0, 0]
click at [1150, 381] on link "前往比賽網站" at bounding box center [1165, 385] width 146 height 43
click at [1202, 335] on button "已收藏" at bounding box center [1165, 335] width 146 height 43
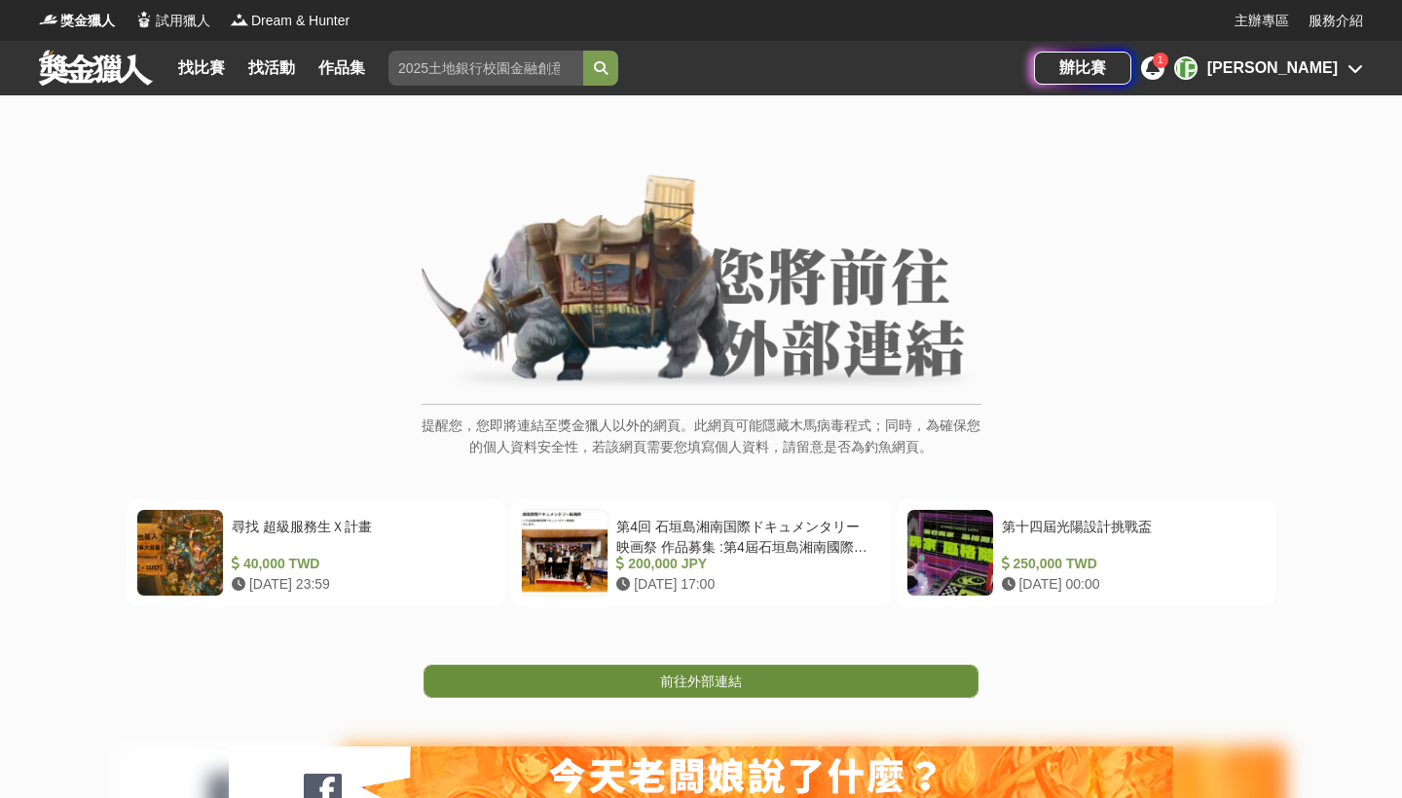
click at [782, 675] on link "前往外部連結" at bounding box center [701, 681] width 555 height 33
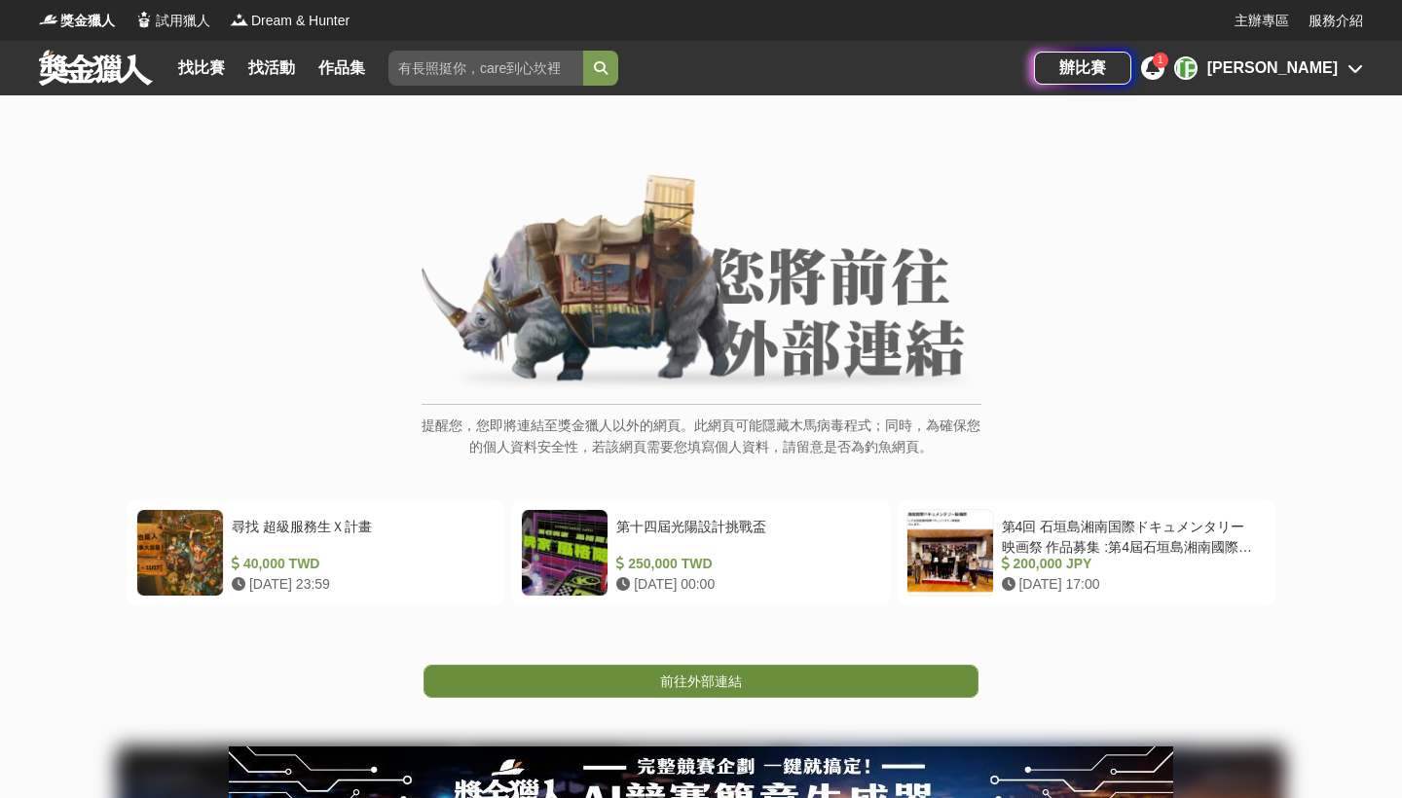
click at [753, 677] on link "前往外部連結" at bounding box center [701, 681] width 555 height 33
